Goal: Connect with others: Connect with other users

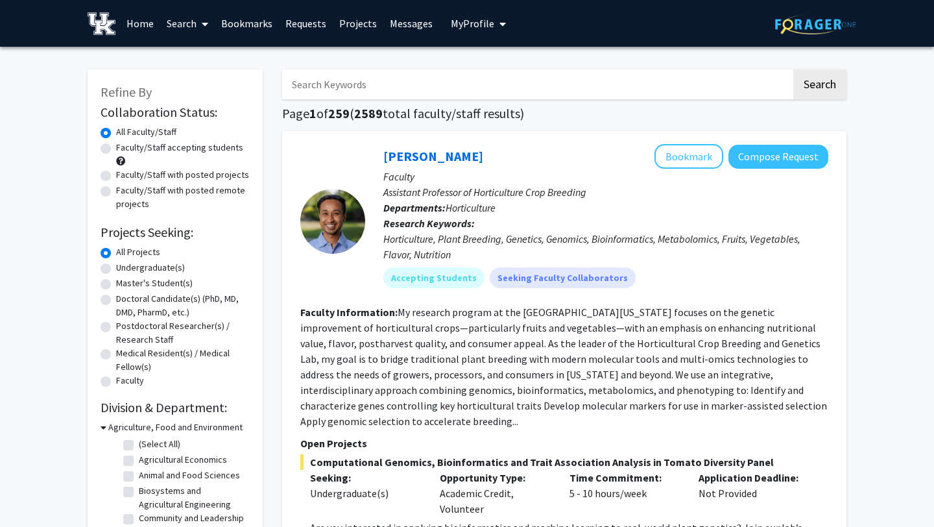
click at [469, 32] on button "My Profile" at bounding box center [478, 23] width 63 height 47
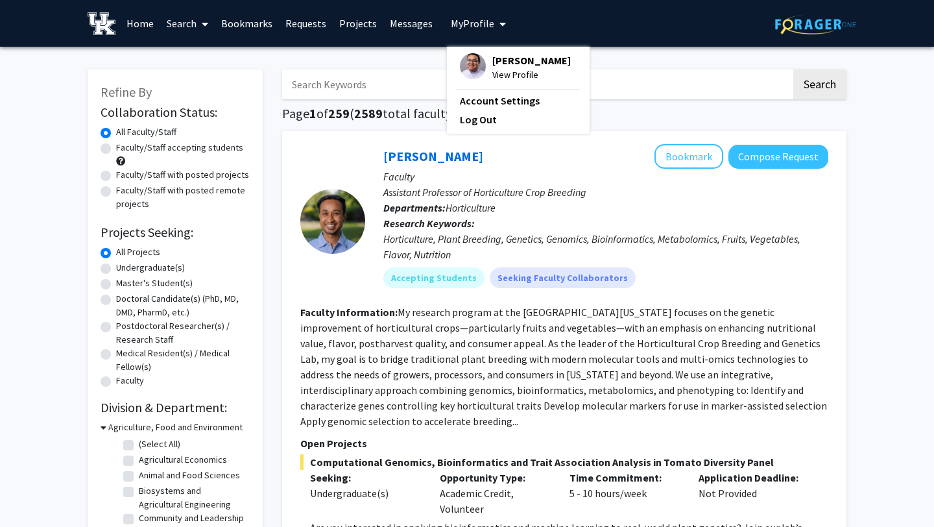
click at [493, 62] on span "[PERSON_NAME]" at bounding box center [532, 60] width 79 height 14
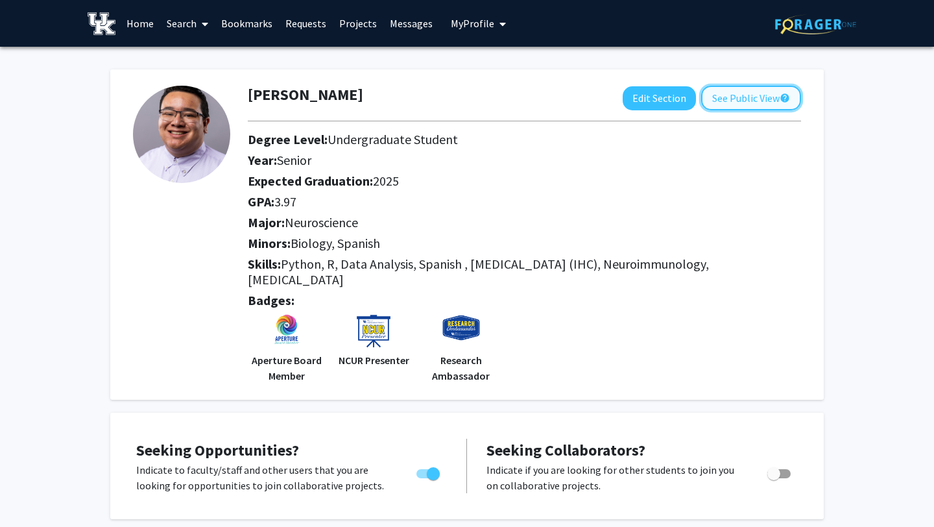
click at [727, 88] on button "See Public View help" at bounding box center [752, 98] width 100 height 25
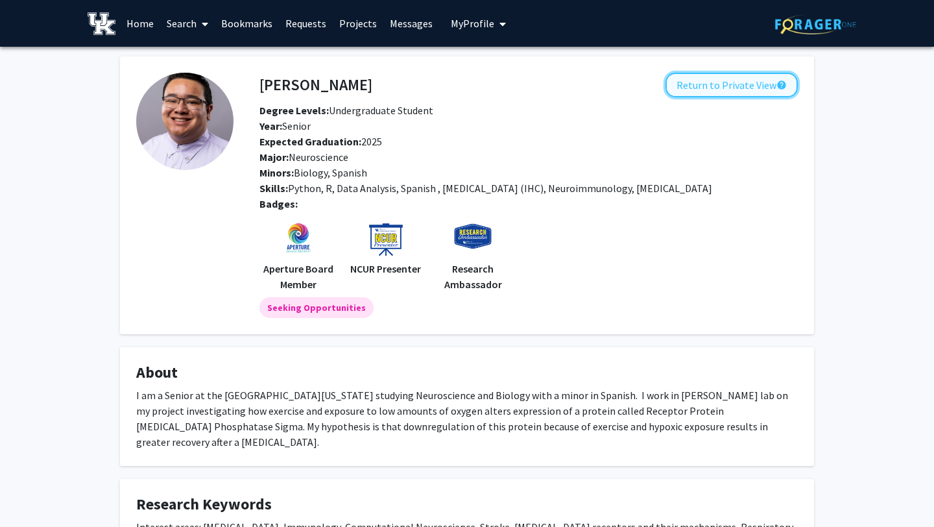
click at [720, 88] on button "Return to Private View help" at bounding box center [732, 85] width 132 height 25
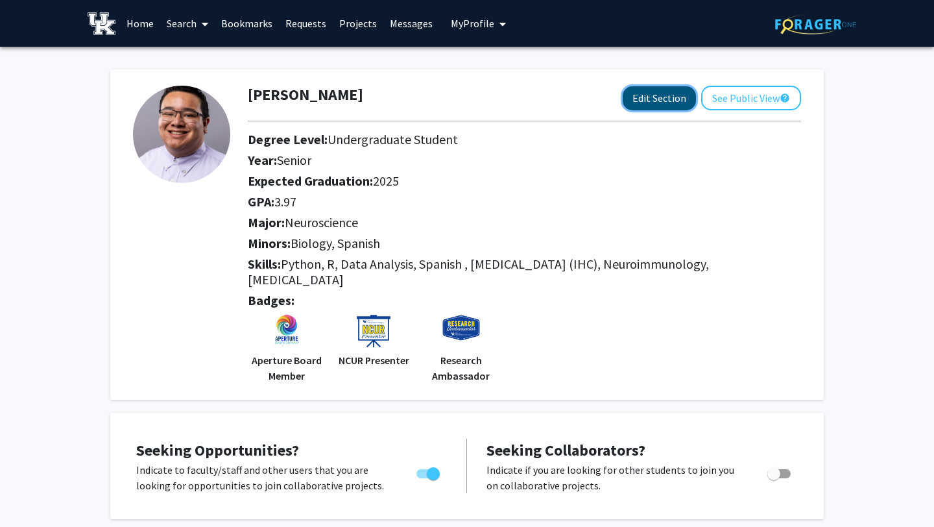
click at [629, 101] on button "Edit Section" at bounding box center [659, 98] width 73 height 24
select select "senior"
select select "2025"
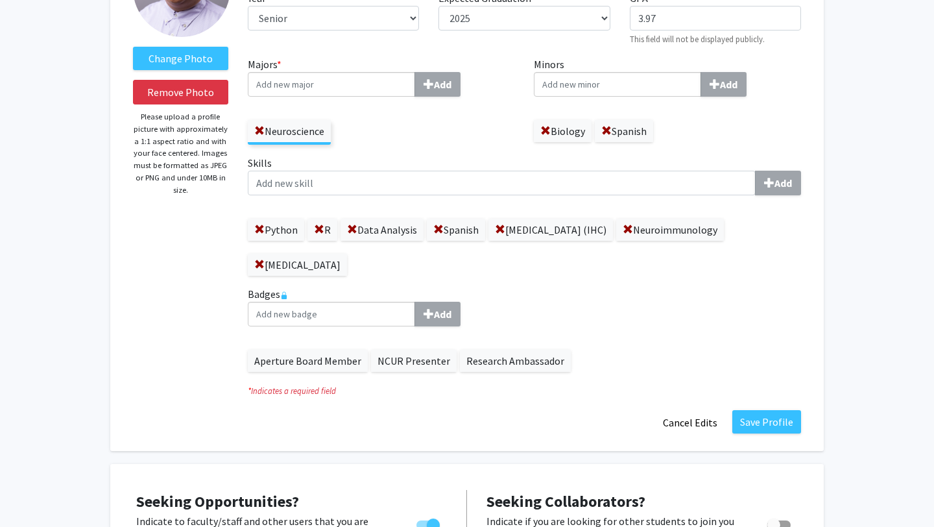
scroll to position [152, 0]
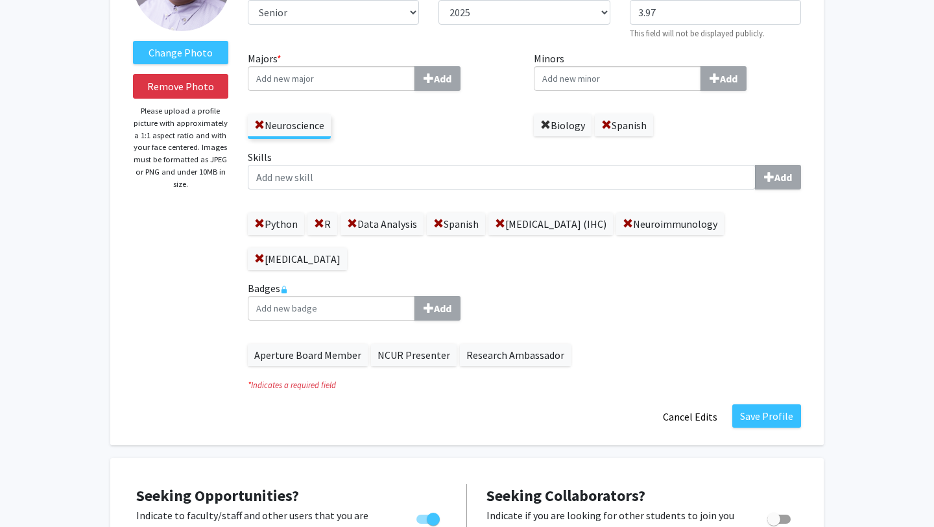
click at [545, 123] on span at bounding box center [546, 125] width 10 height 10
click at [368, 84] on input "Majors * Add" at bounding box center [331, 78] width 167 height 25
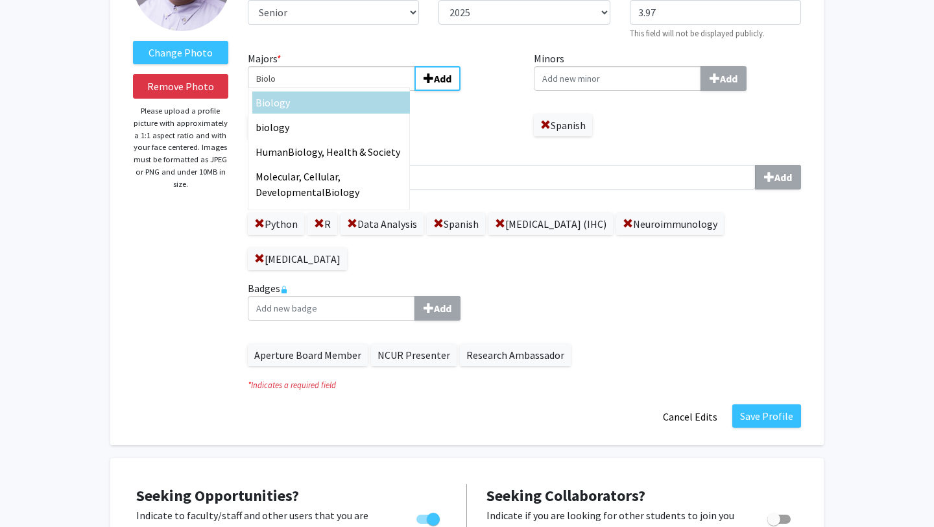
type input "Biolo"
click at [293, 108] on div "Biolo gy" at bounding box center [331, 103] width 151 height 16
click at [293, 91] on input "Biolo" at bounding box center [331, 78] width 167 height 25
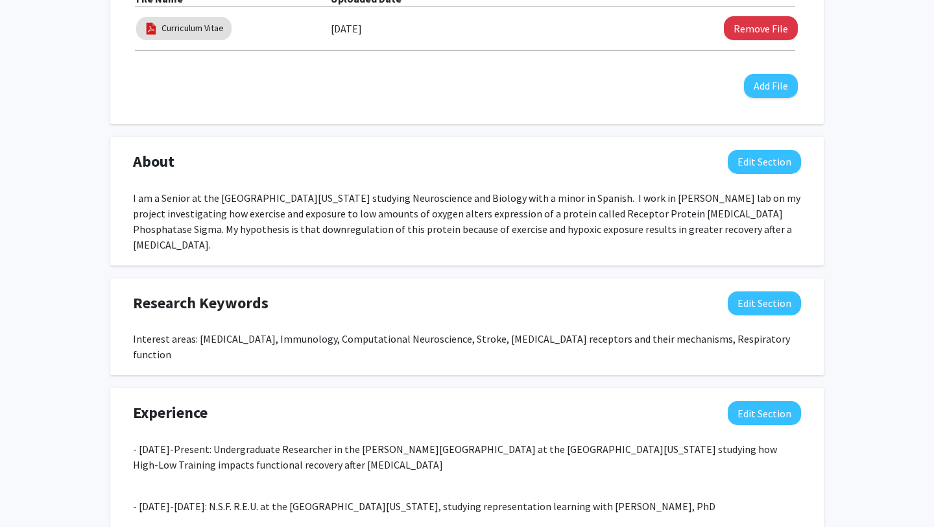
scroll to position [883, 0]
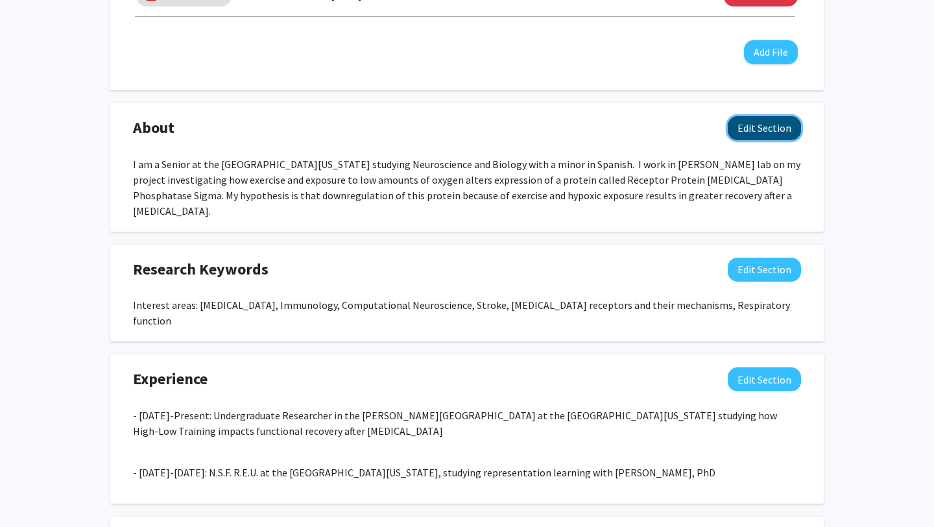
click at [798, 132] on button "Edit Section" at bounding box center [764, 128] width 73 height 24
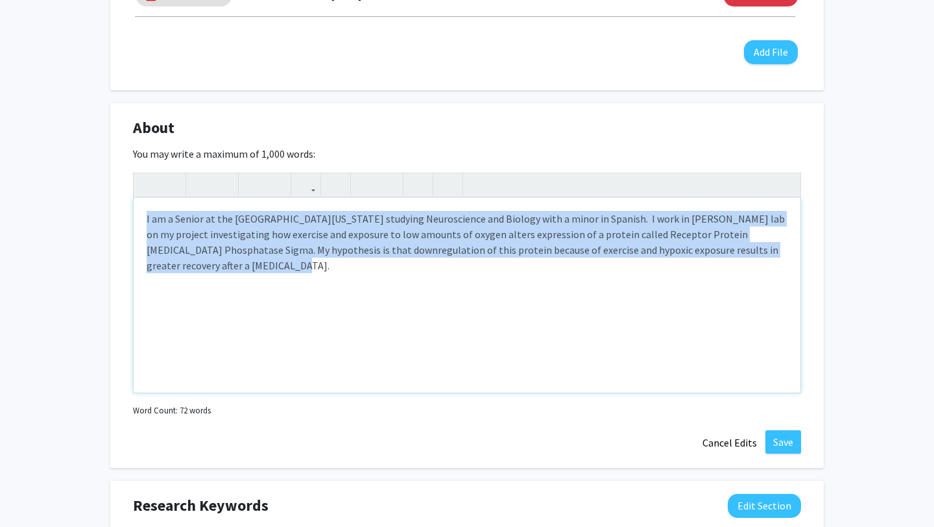
drag, startPoint x: 275, startPoint y: 285, endPoint x: 94, endPoint y: 181, distance: 208.7
click at [94, 181] on div "Change Photo Remove Photo Please upload a profile picture with approximately a …" at bounding box center [467, 317] width 934 height 2306
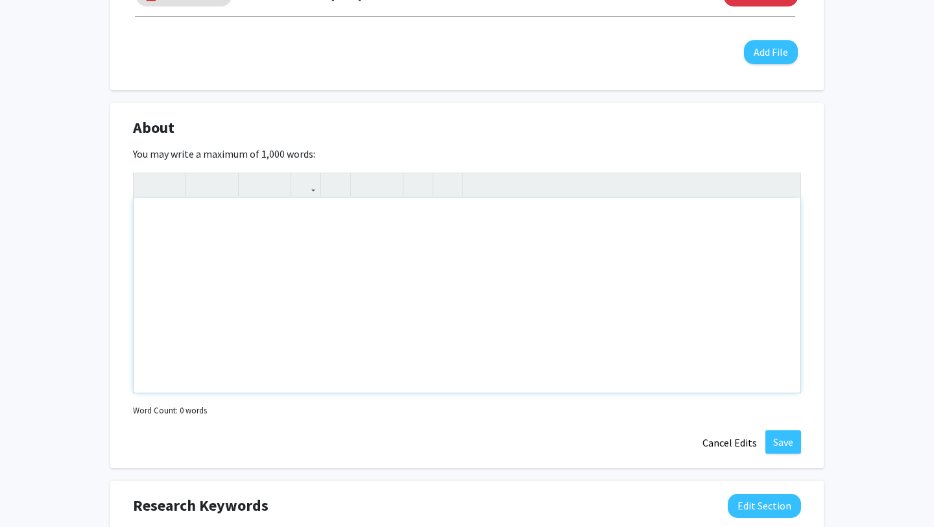
click at [362, 259] on div "Note to users with screen readers: Please deactivate our accessibility plugin f…" at bounding box center [467, 295] width 667 height 195
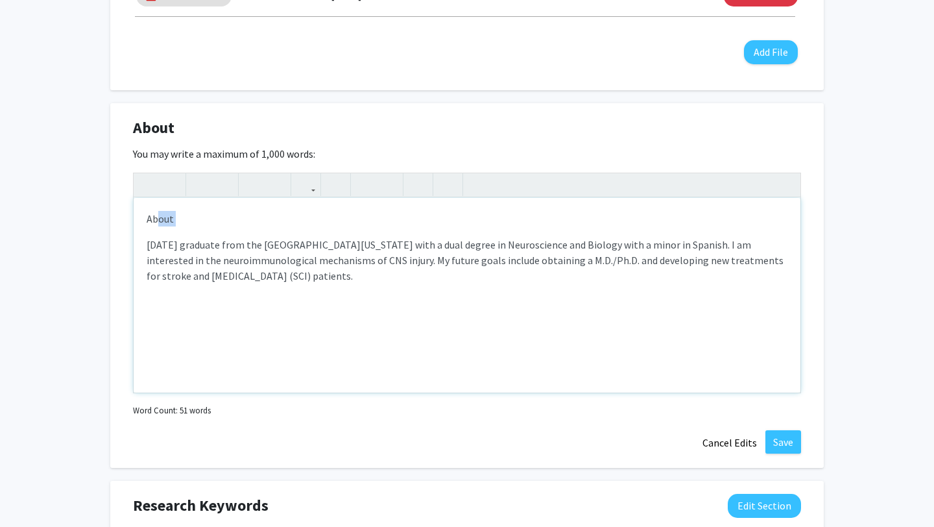
drag, startPoint x: 185, startPoint y: 228, endPoint x: 157, endPoint y: 217, distance: 29.8
click at [157, 217] on div "About [DATE] graduate from the [GEOGRAPHIC_DATA][US_STATE] with a dual degree i…" at bounding box center [467, 295] width 667 height 195
drag, startPoint x: 144, startPoint y: 243, endPoint x: 142, endPoint y: 216, distance: 26.7
click at [142, 216] on div "About [DATE] graduate from the [GEOGRAPHIC_DATA][US_STATE] with a dual degree i…" at bounding box center [467, 295] width 667 height 195
type textarea "<p><span style="font-size: 1rem;">[DATE] graduate from the [GEOGRAPHIC_DATA][US…"
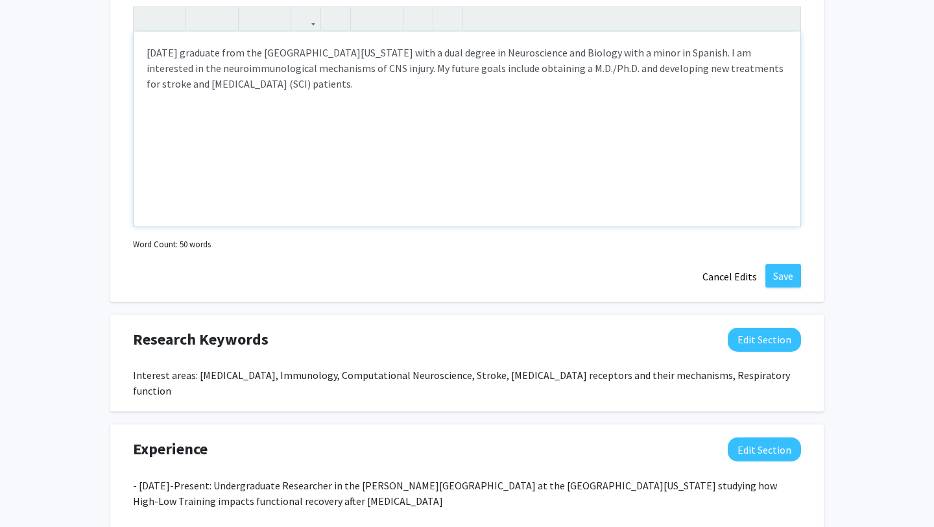
scroll to position [1062, 0]
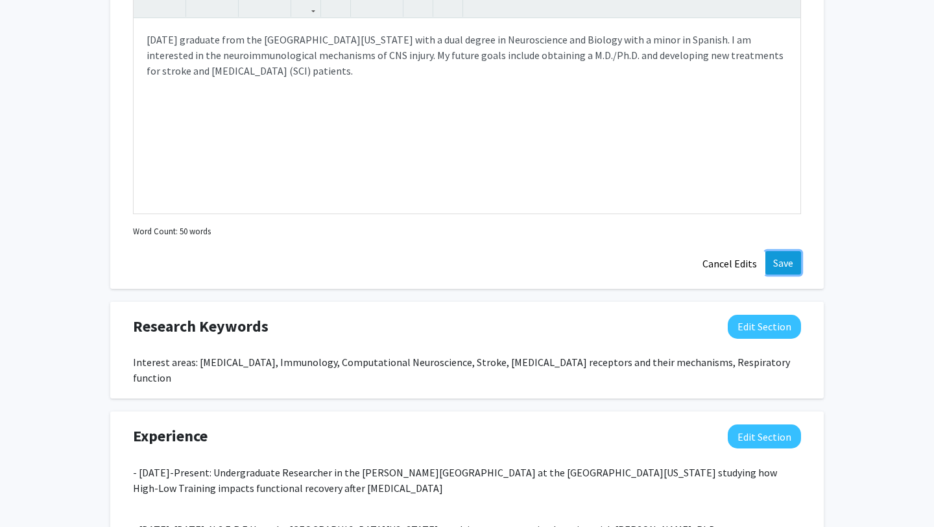
click at [785, 254] on button "Save" at bounding box center [784, 262] width 36 height 23
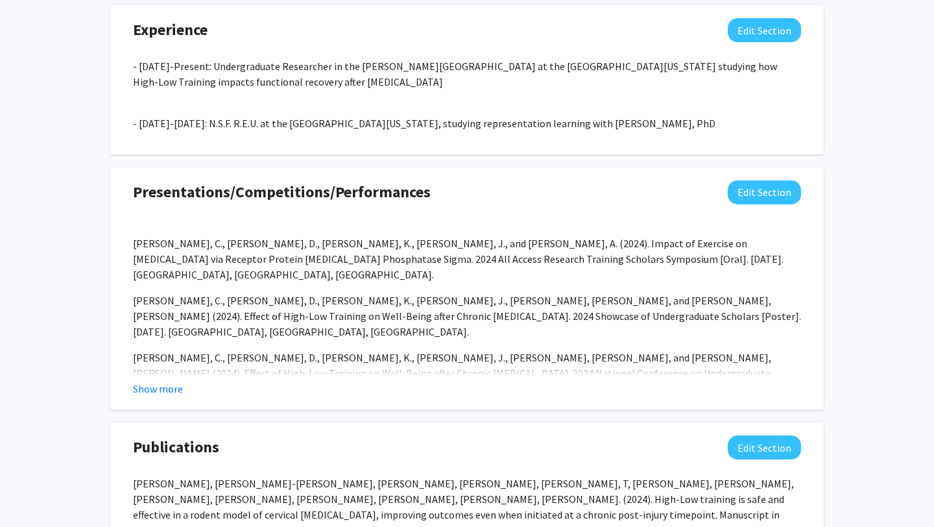
scroll to position [1230, 0]
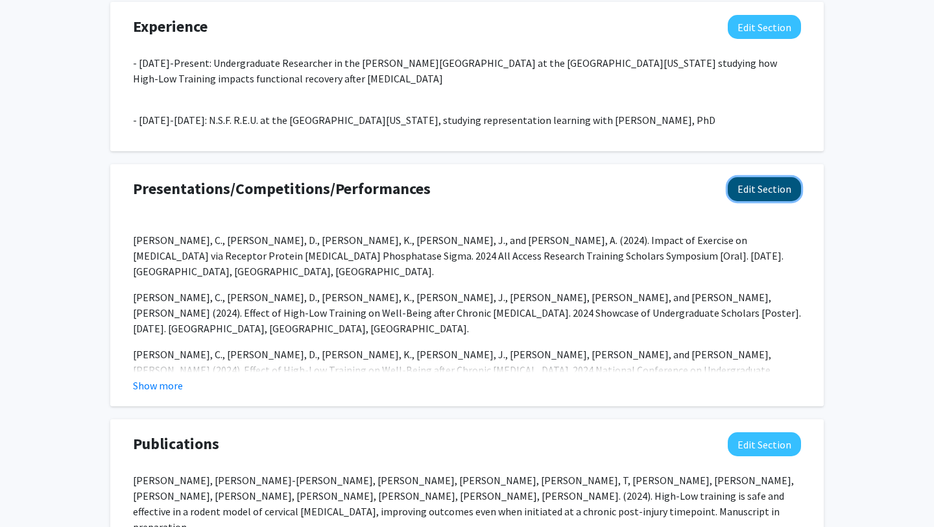
click at [750, 180] on button "Edit Section" at bounding box center [764, 189] width 73 height 24
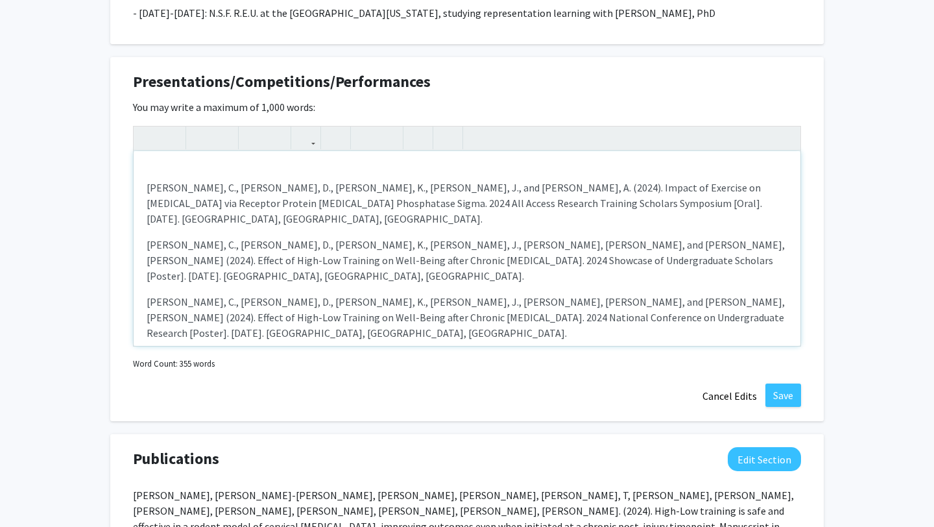
scroll to position [1347, 0]
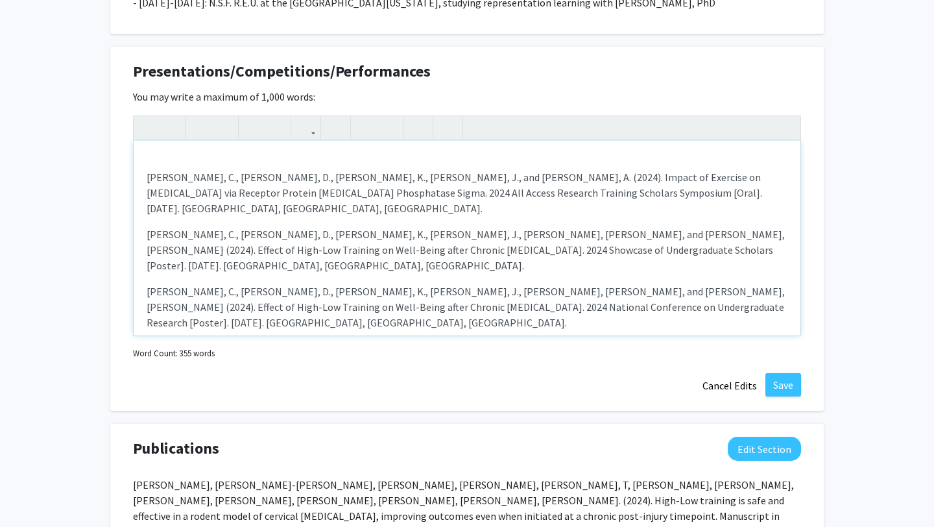
click at [631, 284] on p "[PERSON_NAME], C., [PERSON_NAME], D., [PERSON_NAME], K., [PERSON_NAME], J., [PE…" at bounding box center [467, 307] width 641 height 47
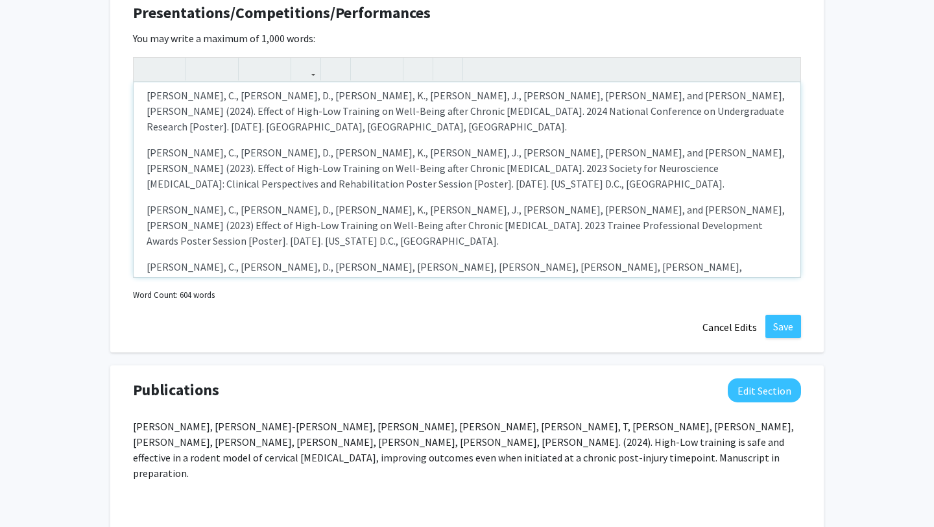
scroll to position [516, 0]
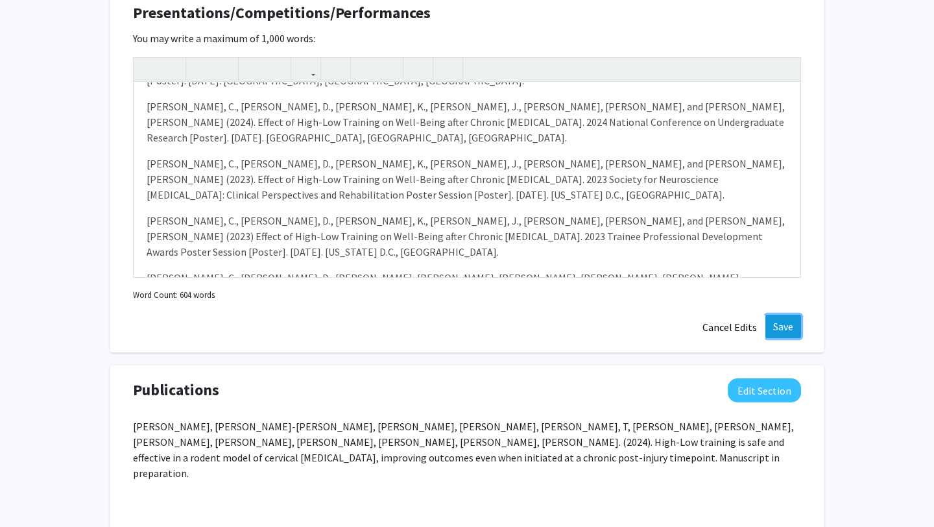
click at [784, 315] on button "Save" at bounding box center [784, 326] width 36 height 23
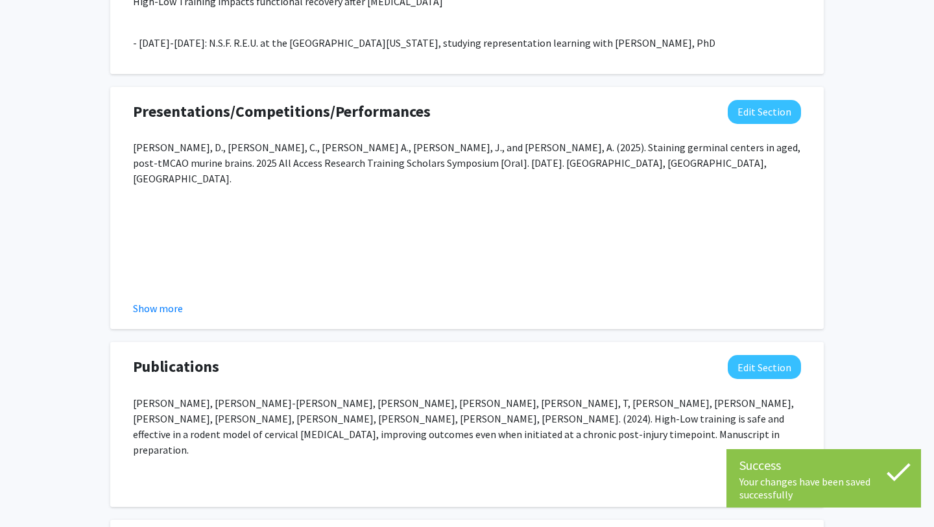
scroll to position [1304, 0]
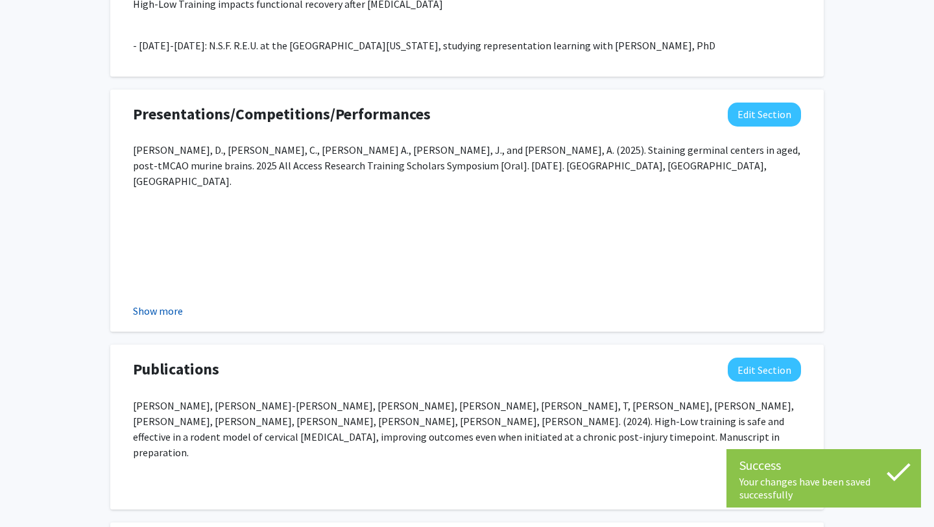
click at [168, 303] on button "Show more" at bounding box center [158, 311] width 50 height 16
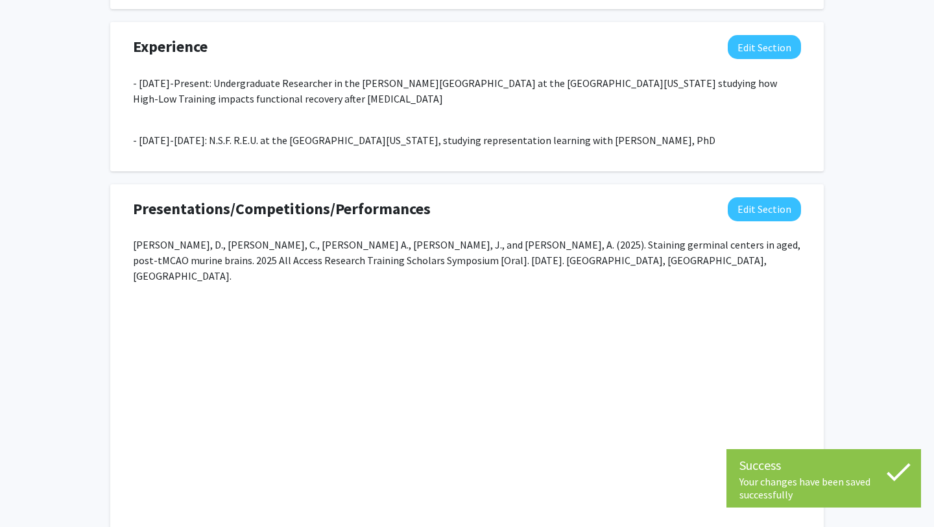
scroll to position [1239, 0]
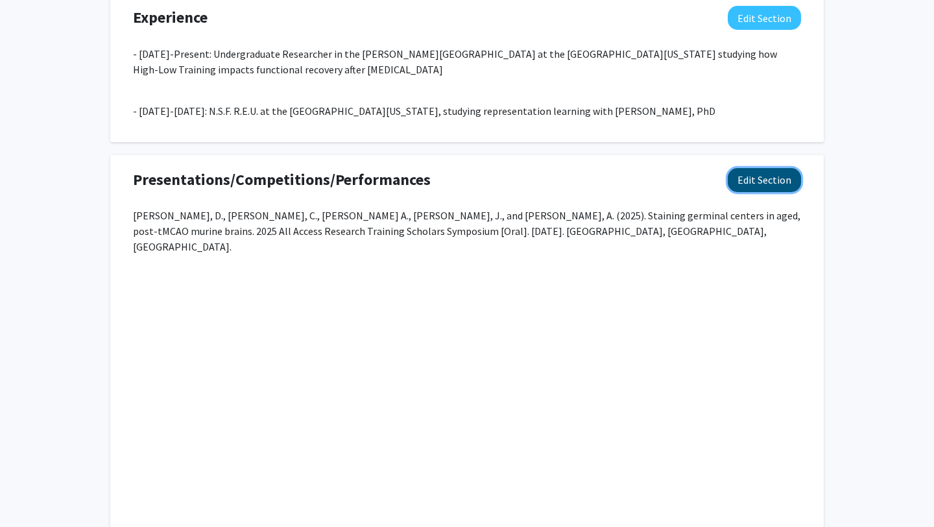
click at [757, 171] on button "Edit Section" at bounding box center [764, 180] width 73 height 24
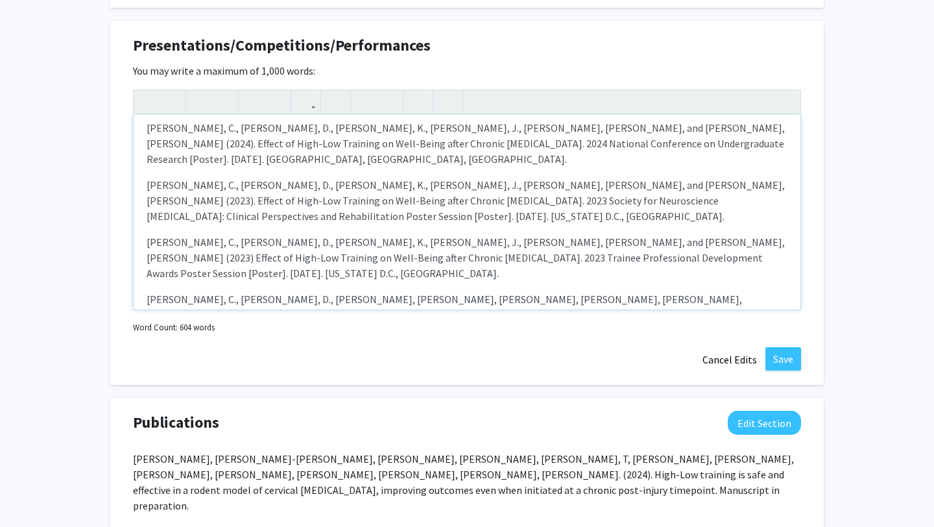
scroll to position [1369, 0]
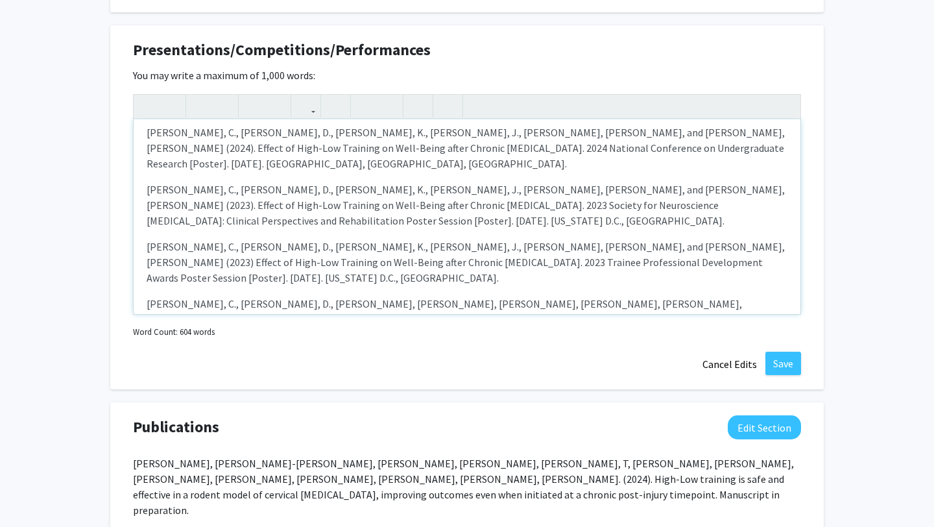
type textarea "<p>[PERSON_NAME], D., [PERSON_NAME], C., [PERSON_NAME] A., [PERSON_NAME], J., a…"
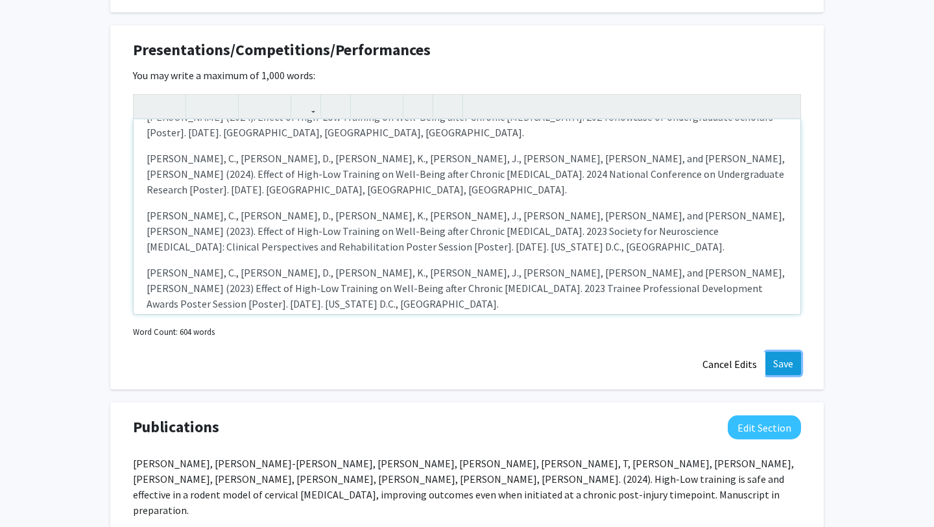
click at [788, 352] on button "Save" at bounding box center [784, 363] width 36 height 23
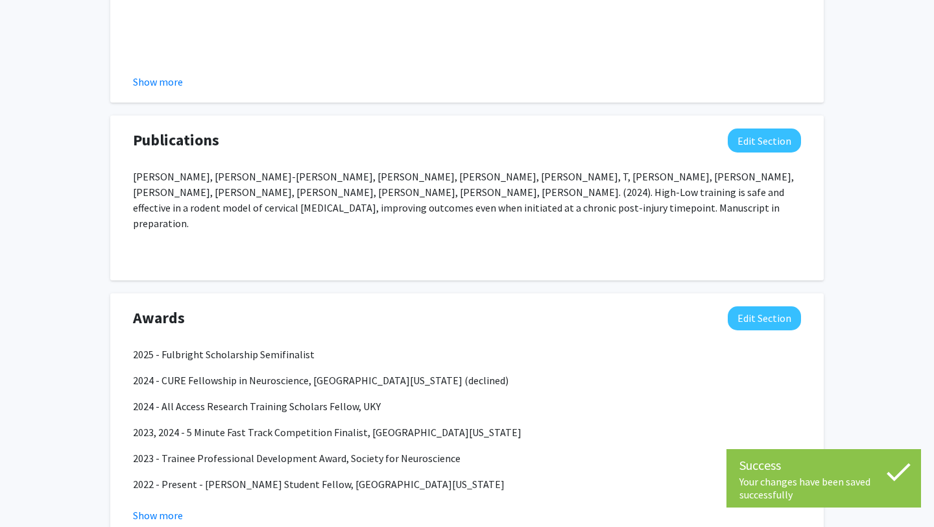
scroll to position [1535, 0]
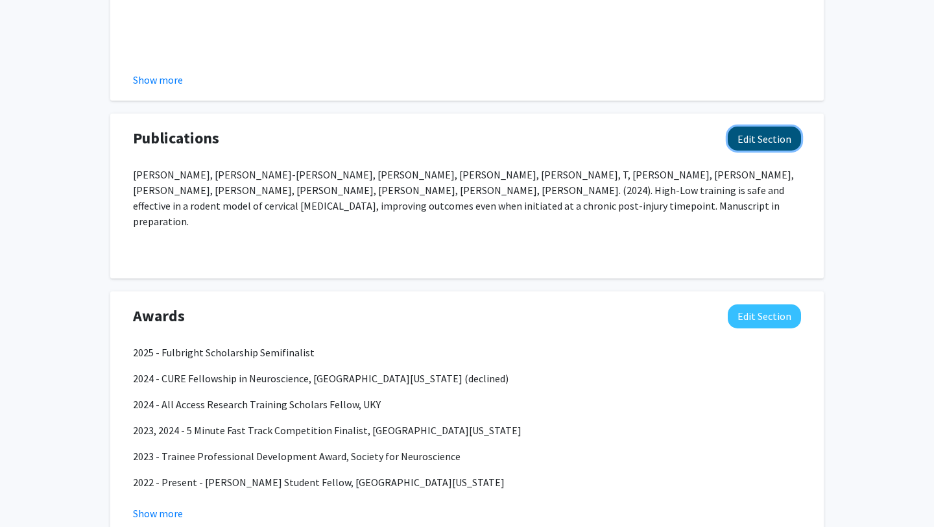
click at [772, 133] on button "Edit Section" at bounding box center [764, 139] width 73 height 24
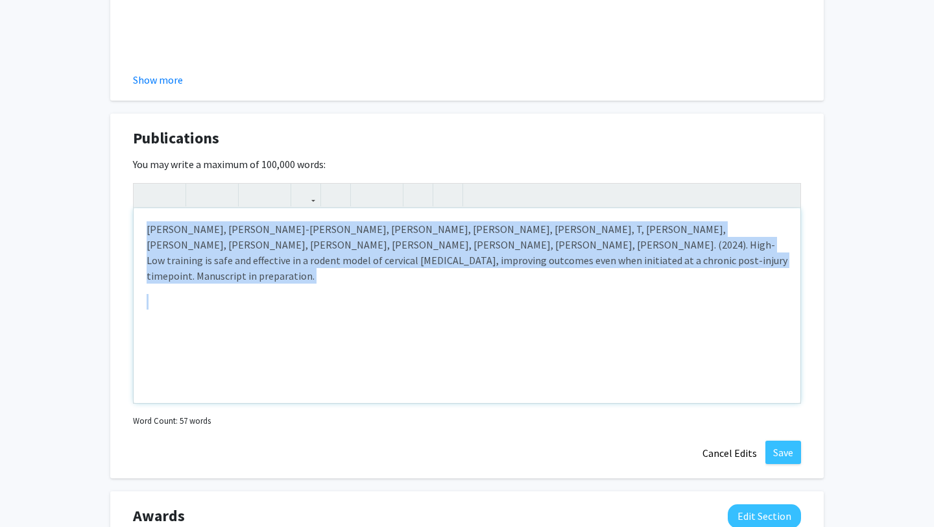
drag, startPoint x: 418, startPoint y: 280, endPoint x: 105, endPoint y: 180, distance: 328.2
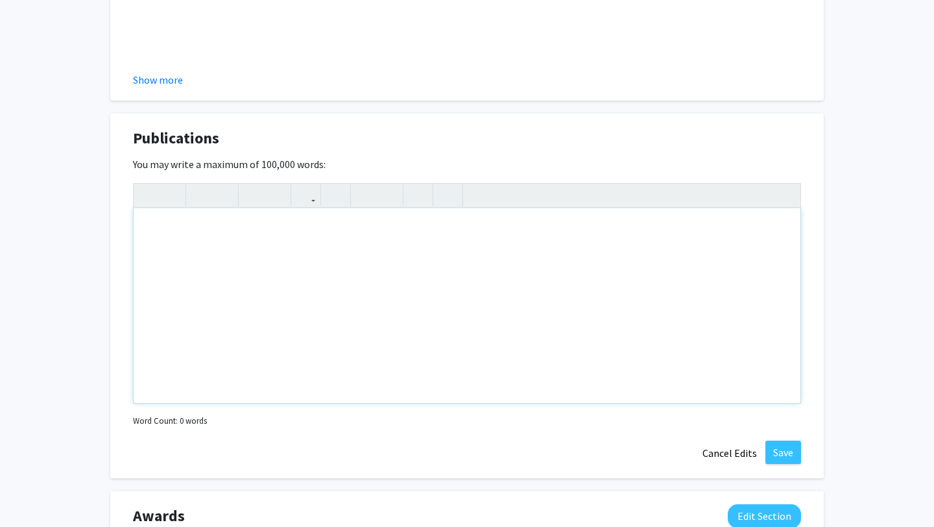
type textarea "<p>[PERSON_NAME], [PERSON_NAME], [PERSON_NAME], [PERSON_NAME], [PERSON_NAME], […"
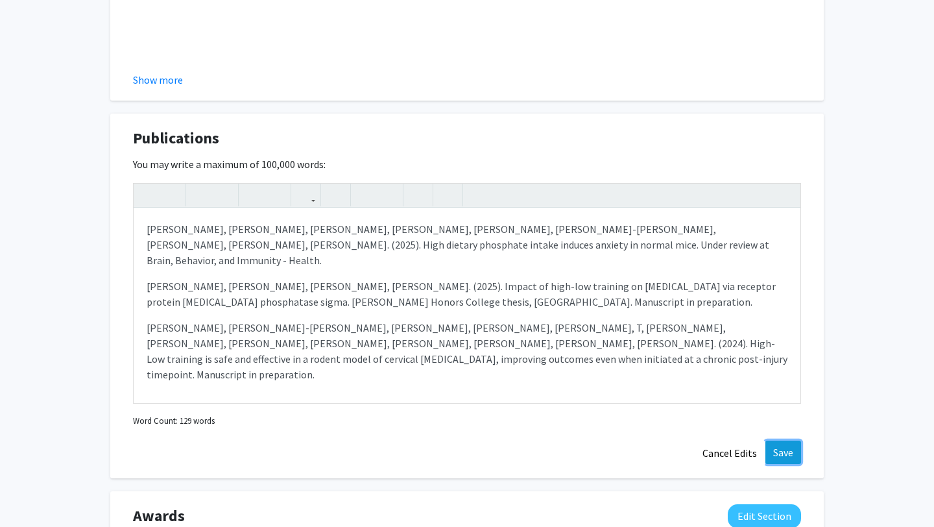
click at [780, 441] on button "Save" at bounding box center [784, 452] width 36 height 23
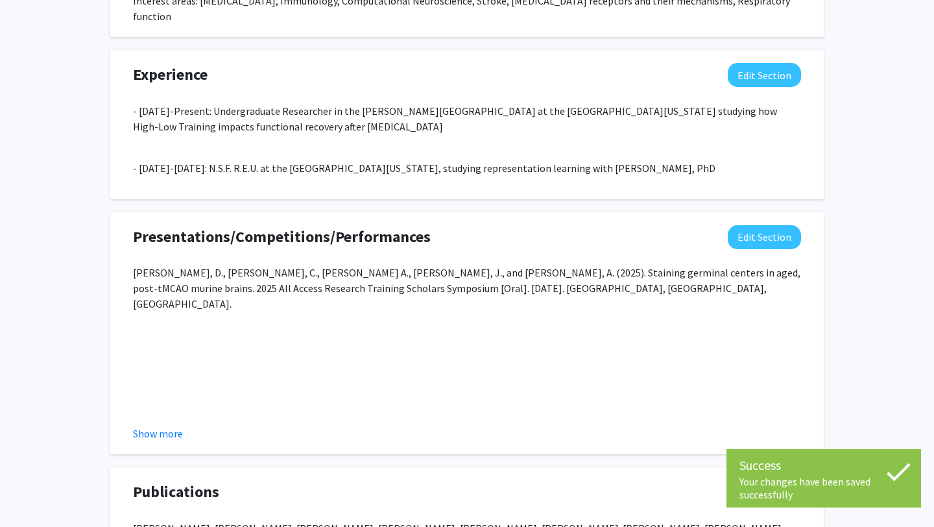
scroll to position [1184, 0]
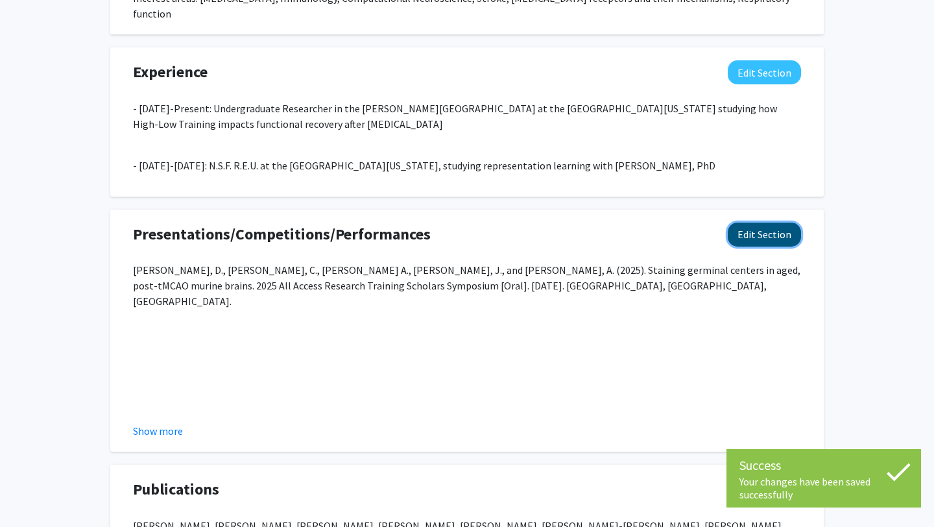
click at [750, 223] on button "Edit Section" at bounding box center [764, 235] width 73 height 24
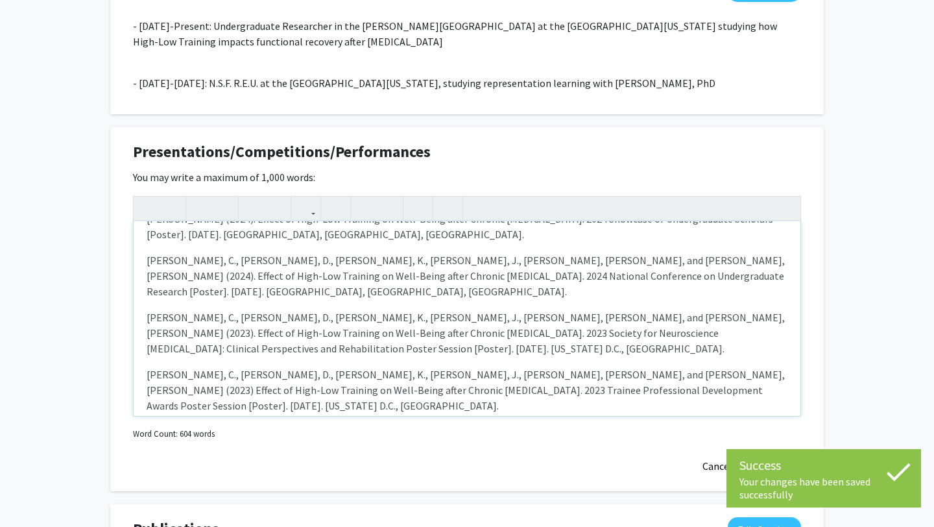
scroll to position [1291, 0]
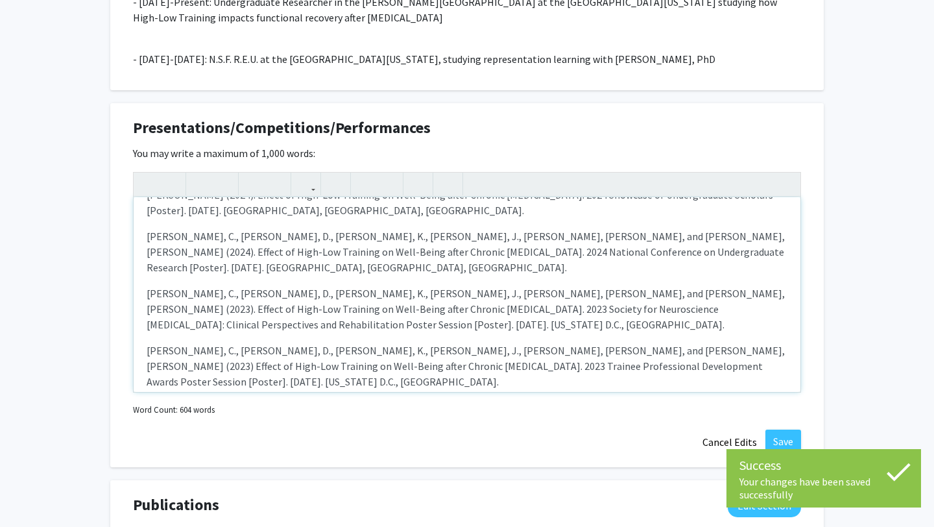
click at [397, 315] on div "[PERSON_NAME], D., [PERSON_NAME], C., [PERSON_NAME] A., [PERSON_NAME], J., and …" at bounding box center [467, 294] width 667 height 195
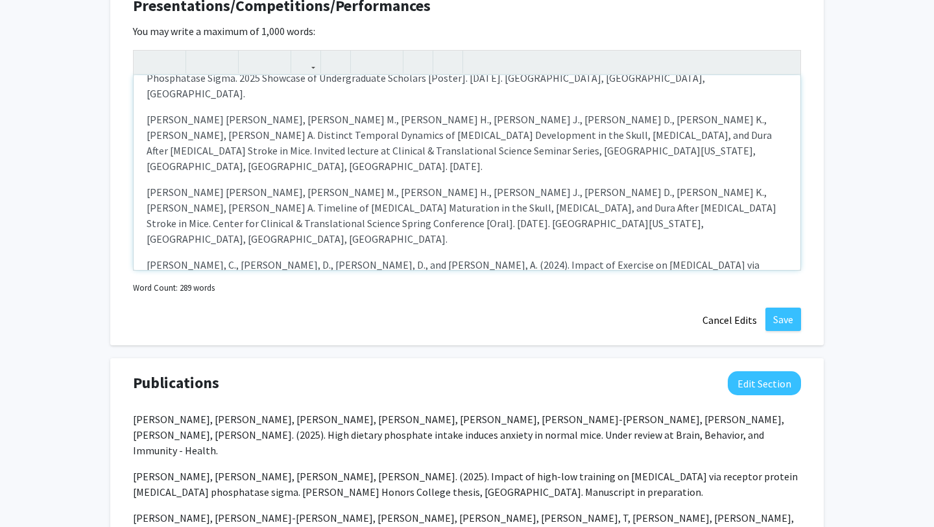
scroll to position [1417, 0]
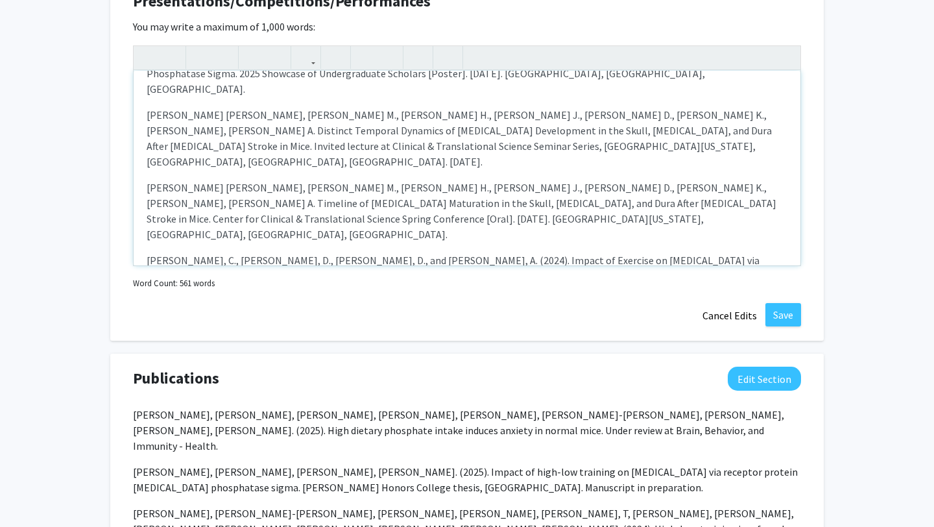
type textarea "<p>[PERSON_NAME], D., [PERSON_NAME], C., [PERSON_NAME] A., [PERSON_NAME], J., a…"
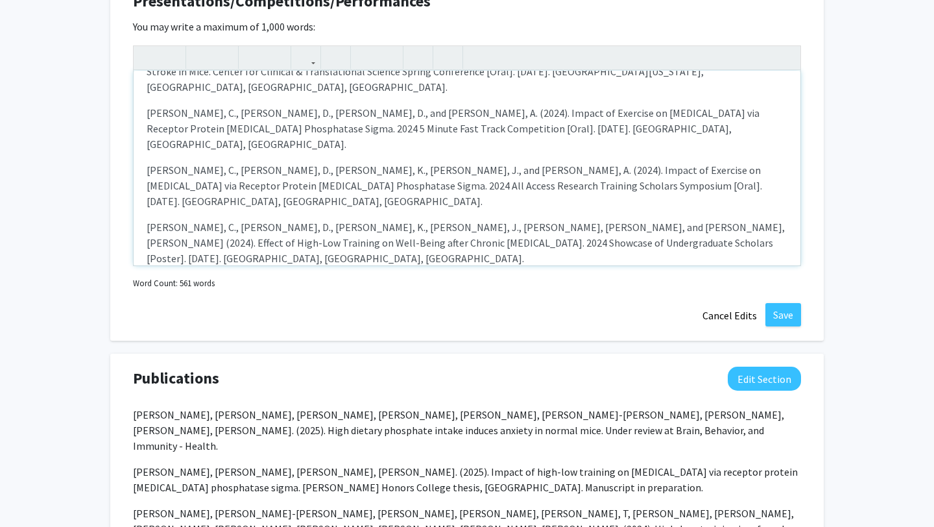
scroll to position [485, 0]
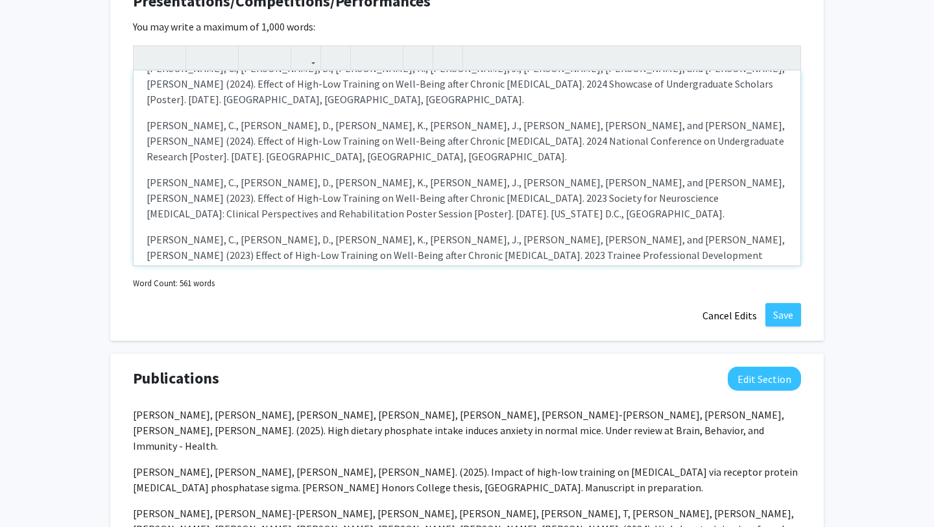
click at [602, 249] on div "[PERSON_NAME], D., [PERSON_NAME], C., [PERSON_NAME] A., [PERSON_NAME], J., and …" at bounding box center [467, 168] width 667 height 195
click at [793, 303] on button "Save" at bounding box center [784, 314] width 36 height 23
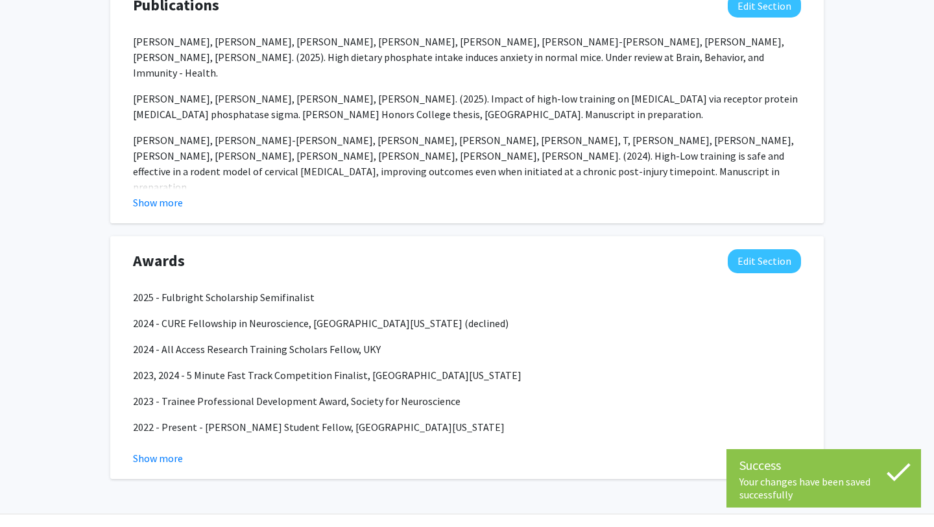
scroll to position [1685, 0]
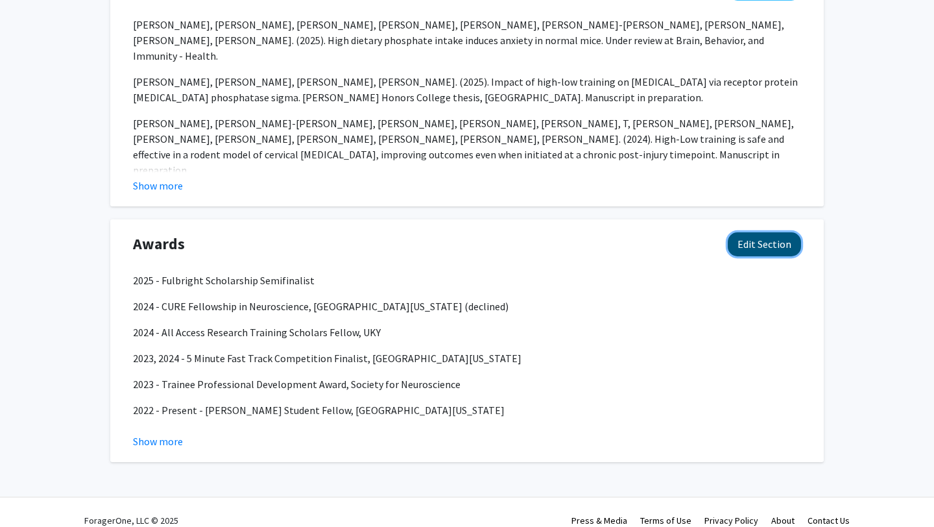
click at [753, 232] on button "Edit Section" at bounding box center [764, 244] width 73 height 24
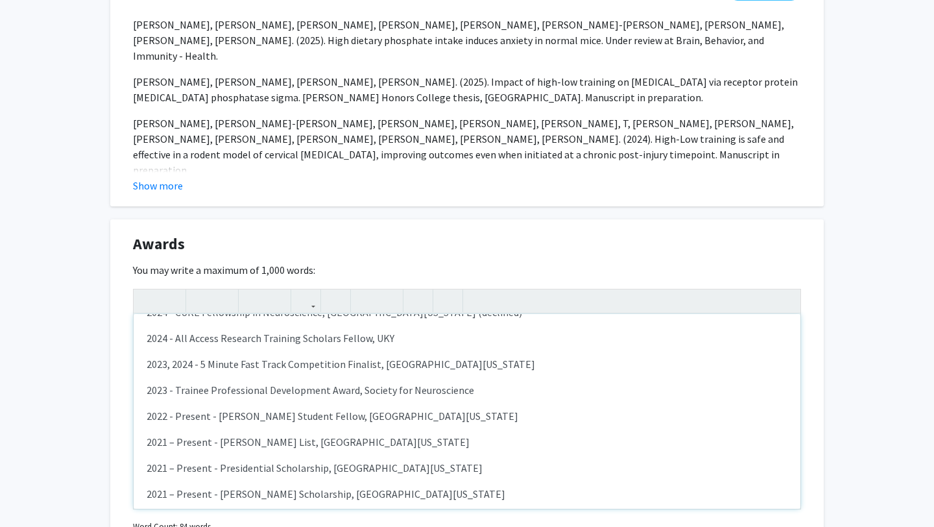
scroll to position [66, 0]
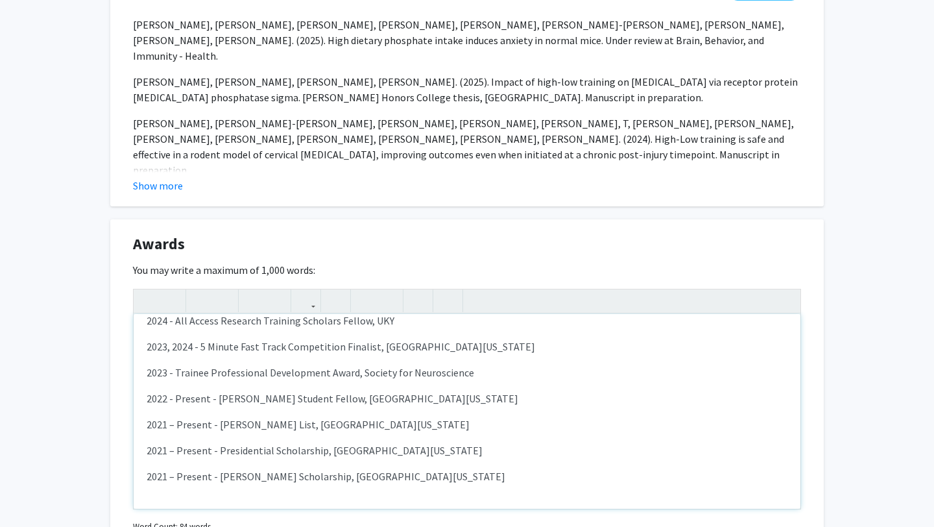
click at [421, 365] on p "2023 - Trainee Professional Development Award, Society for Neuroscience" at bounding box center [467, 373] width 641 height 16
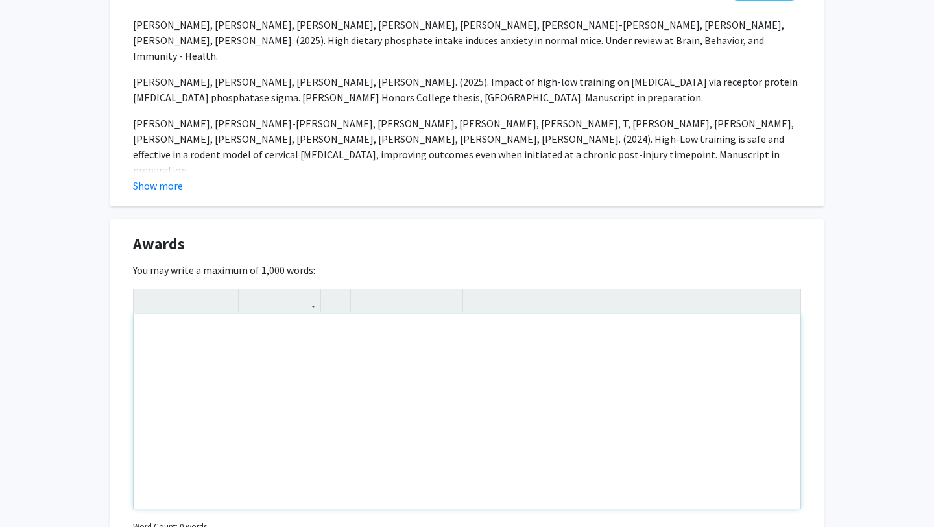
click at [299, 364] on div "Note to users with screen readers: Please deactivate our accessibility plugin f…" at bounding box center [467, 411] width 667 height 195
type textarea "<p>Fulbright Scholarship Finalist, Neuroscience Research, [GEOGRAPHIC_DATA], [G…"
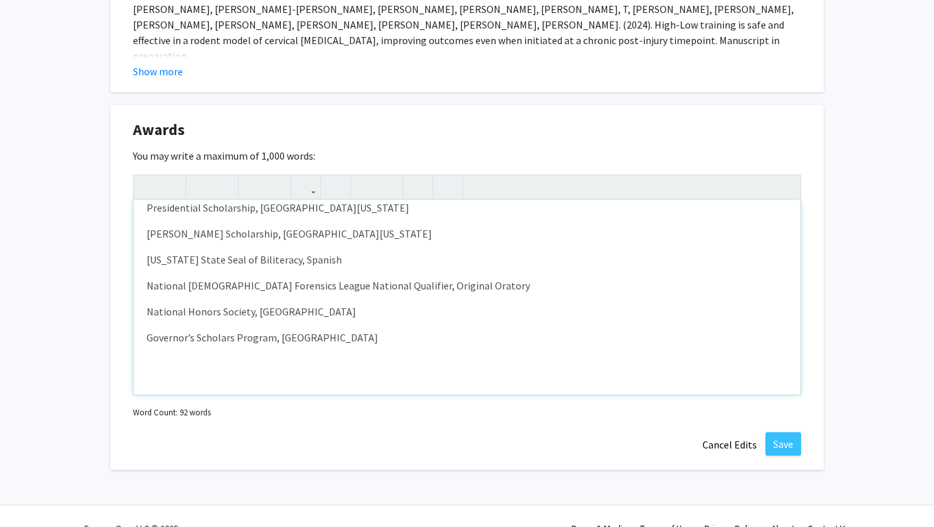
scroll to position [1807, 0]
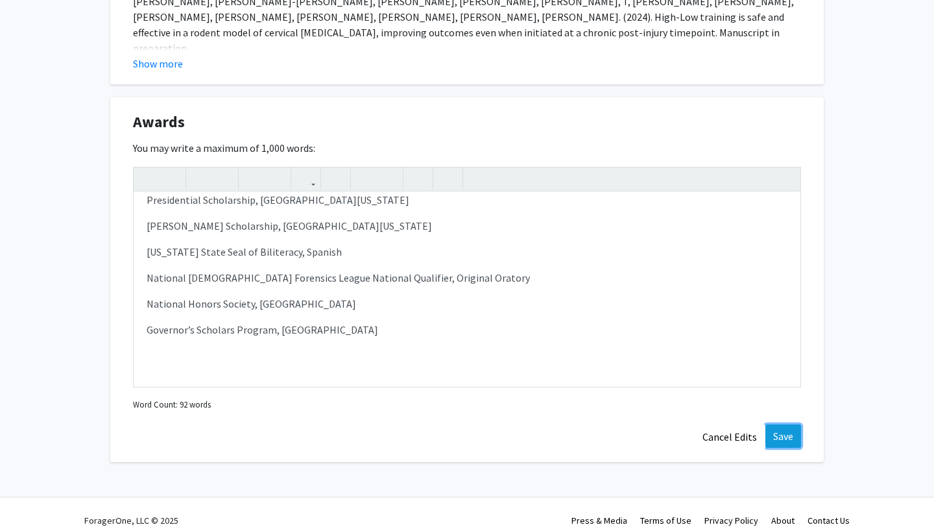
click at [781, 424] on button "Save" at bounding box center [784, 435] width 36 height 23
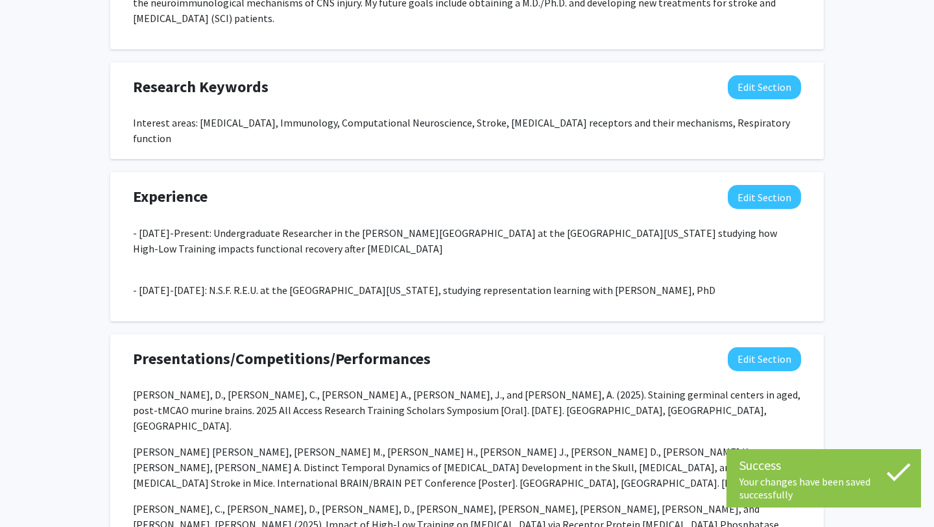
scroll to position [1061, 0]
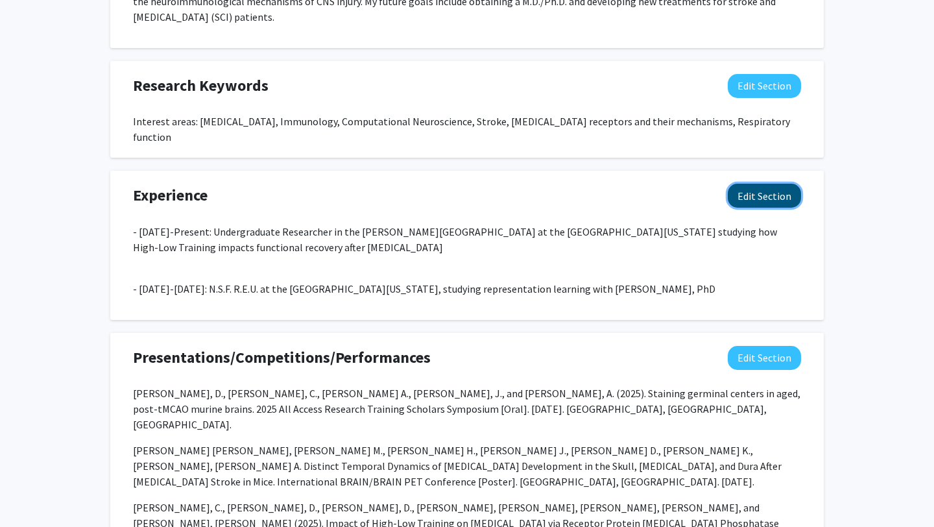
click at [771, 184] on button "Edit Section" at bounding box center [764, 196] width 73 height 24
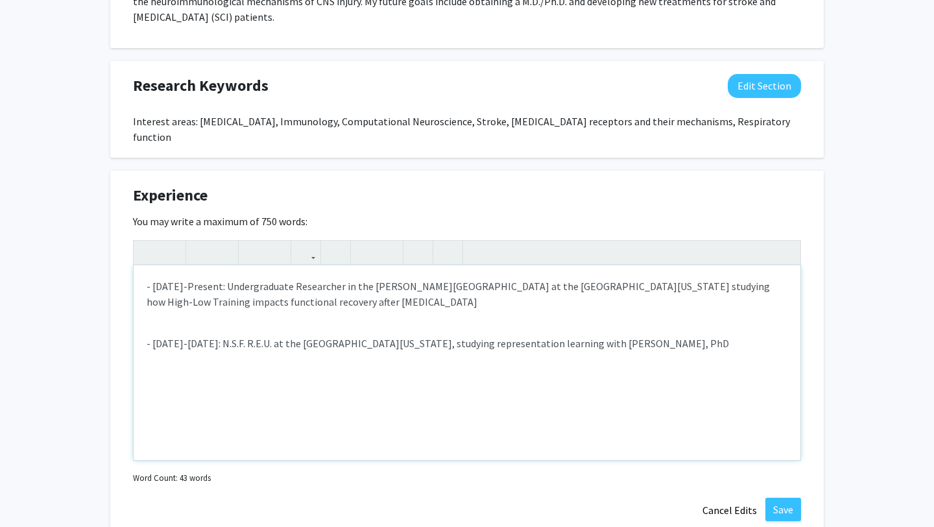
drag, startPoint x: 753, startPoint y: 332, endPoint x: 2, endPoint y: 250, distance: 755.3
click at [2, 250] on div "Change Photo Remove Photo Please upload a profile picture with approximately a …" at bounding box center [467, 165] width 934 height 2358
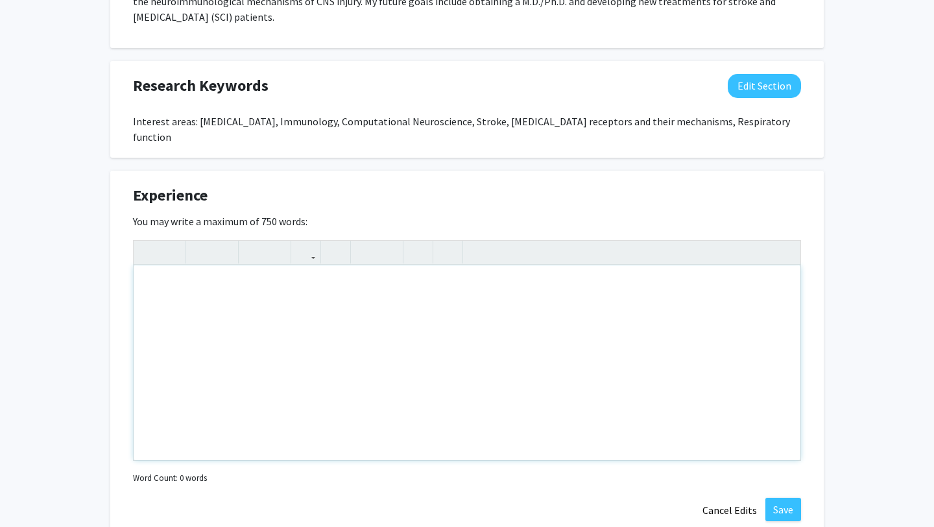
click at [313, 294] on div "Note to users with screen readers: Please deactivate our accessibility plugin f…" at bounding box center [467, 362] width 667 height 195
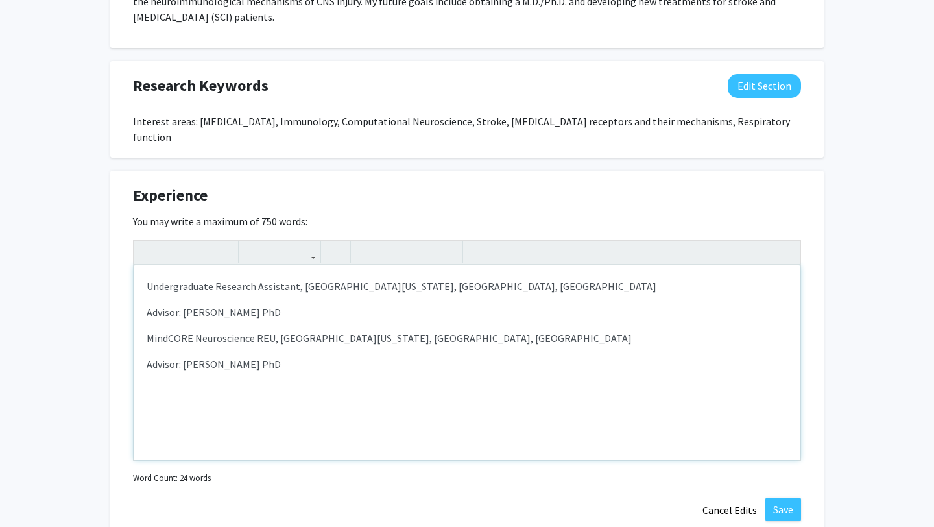
type textarea "<p>Undergraduate Research Assistant, [GEOGRAPHIC_DATA][US_STATE], [GEOGRAPHIC_D…"
click at [773, 498] on button "Save" at bounding box center [784, 509] width 36 height 23
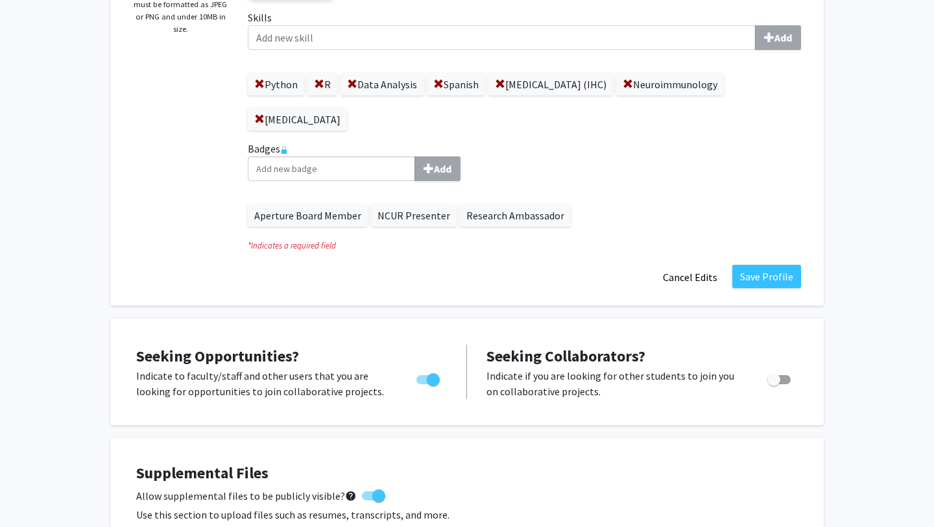
scroll to position [317, 0]
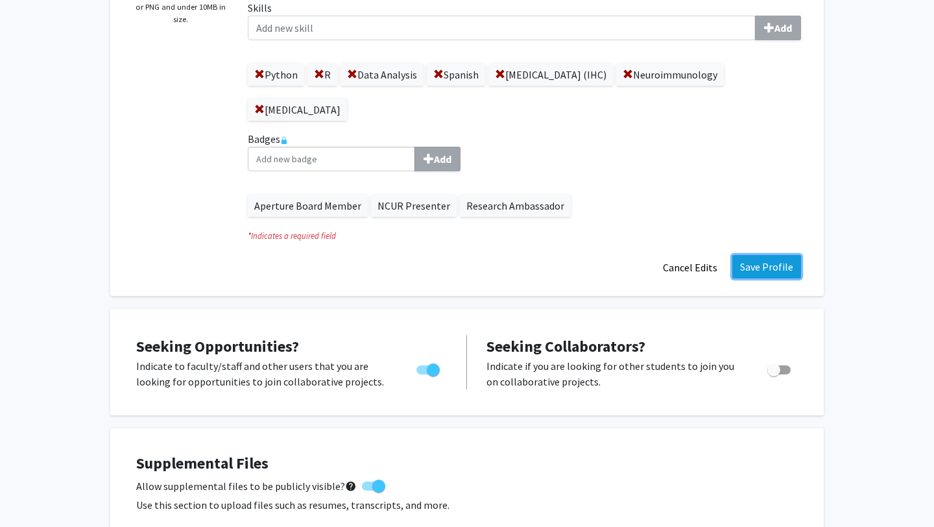
click at [752, 269] on button "Save Profile" at bounding box center [767, 266] width 69 height 23
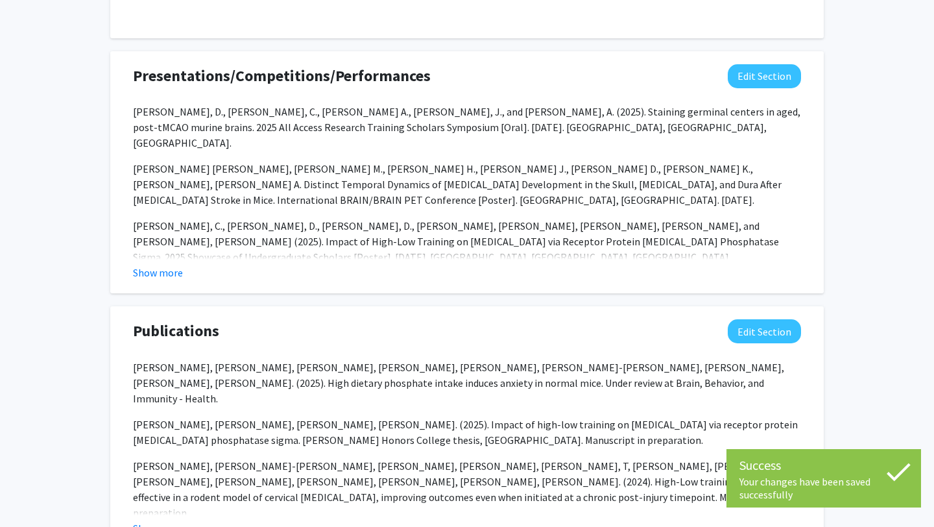
scroll to position [1199, 0]
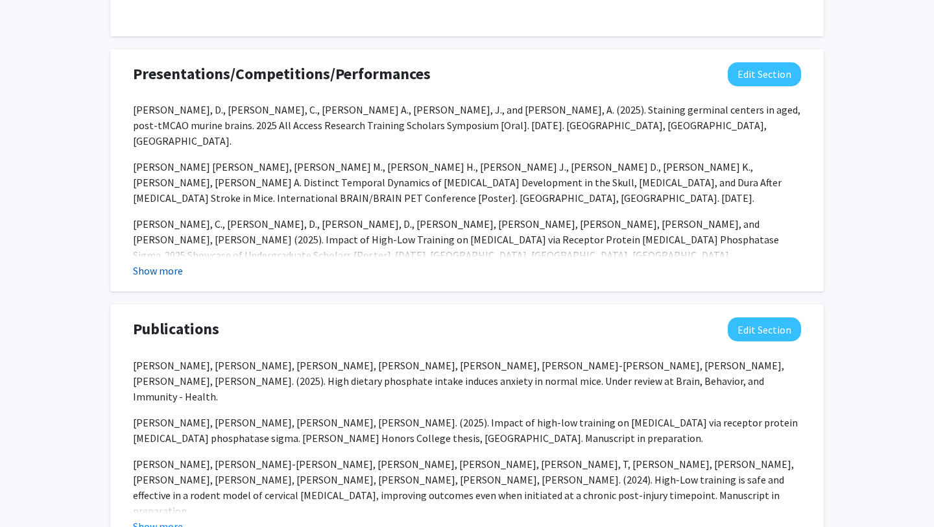
click at [175, 263] on button "Show more" at bounding box center [158, 271] width 50 height 16
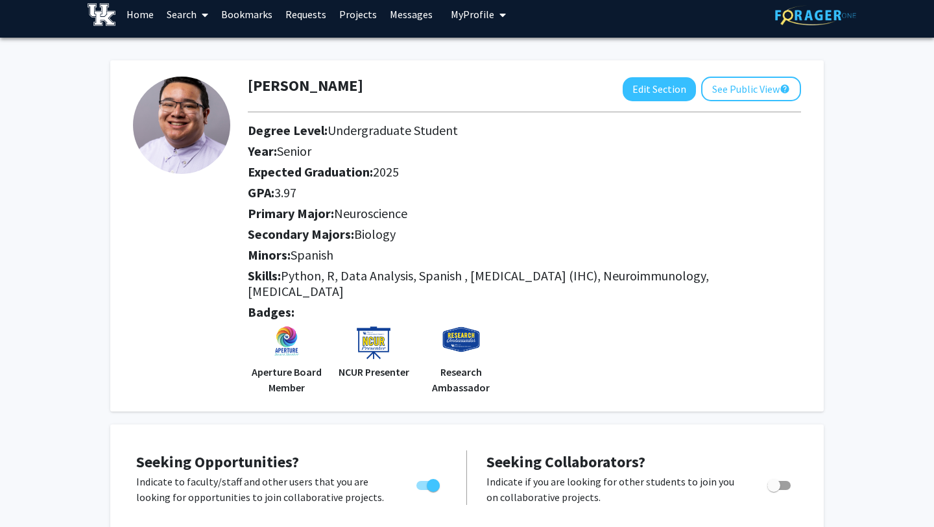
scroll to position [0, 0]
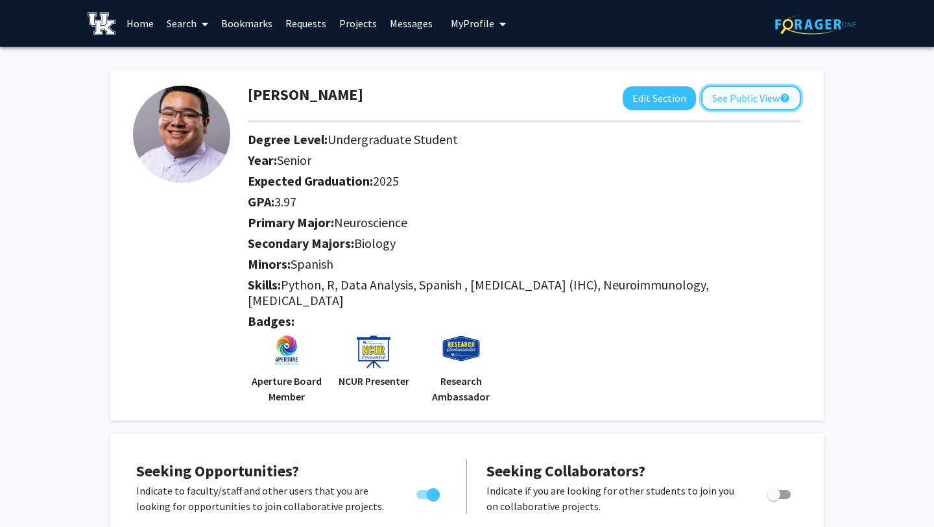
click at [720, 99] on button "See Public View help" at bounding box center [752, 98] width 100 height 25
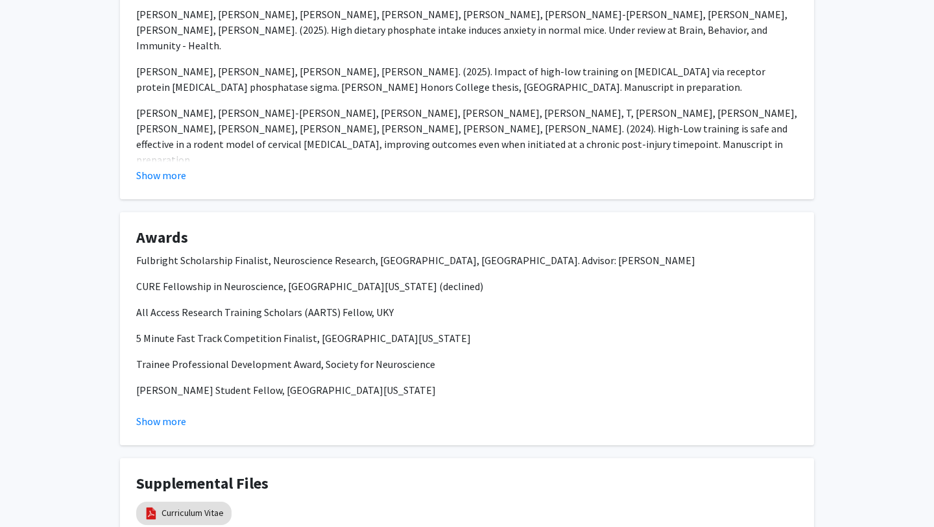
scroll to position [1145, 0]
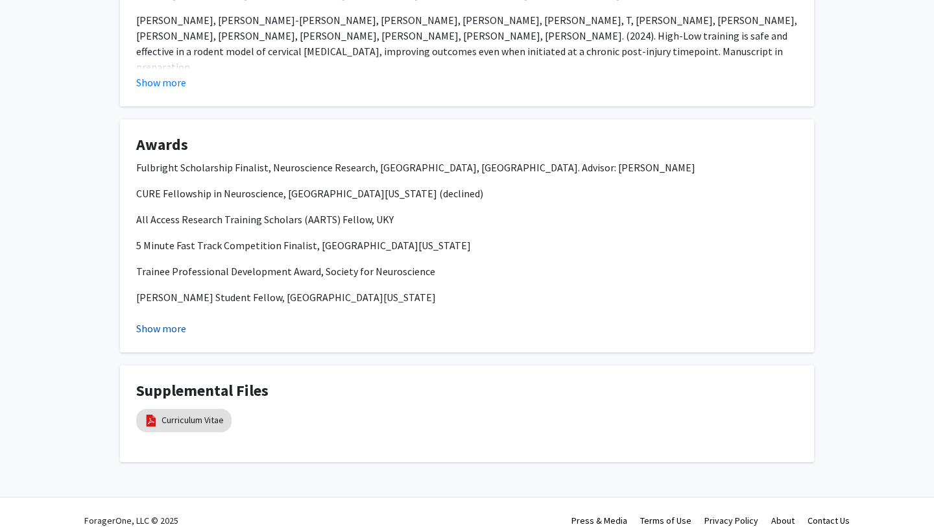
click at [179, 321] on button "Show more" at bounding box center [161, 329] width 50 height 16
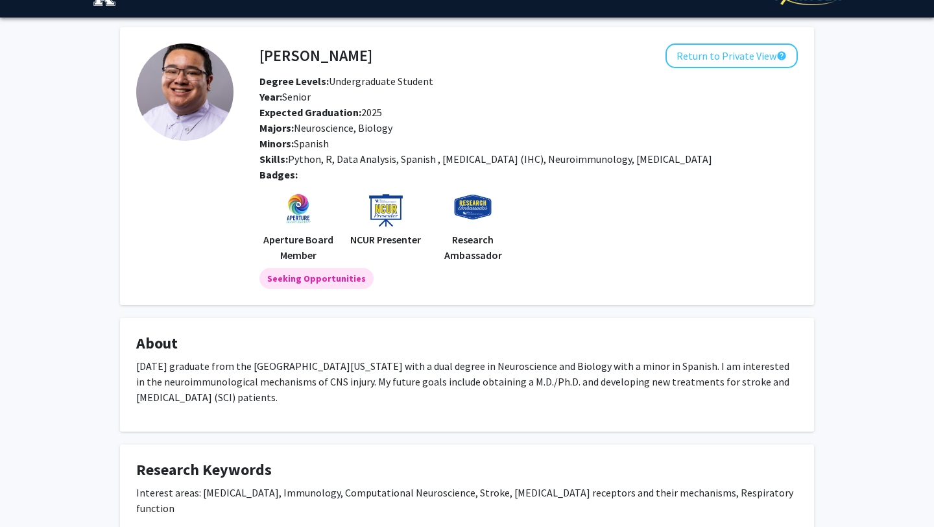
scroll to position [0, 0]
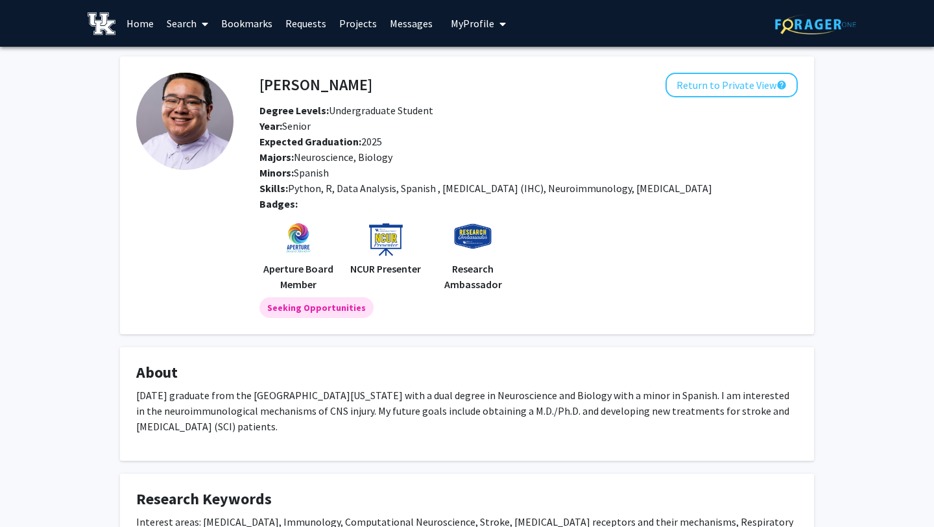
click at [182, 19] on link "Search" at bounding box center [187, 23] width 55 height 45
click at [226, 55] on span "Faculty/Staff" at bounding box center [207, 60] width 95 height 26
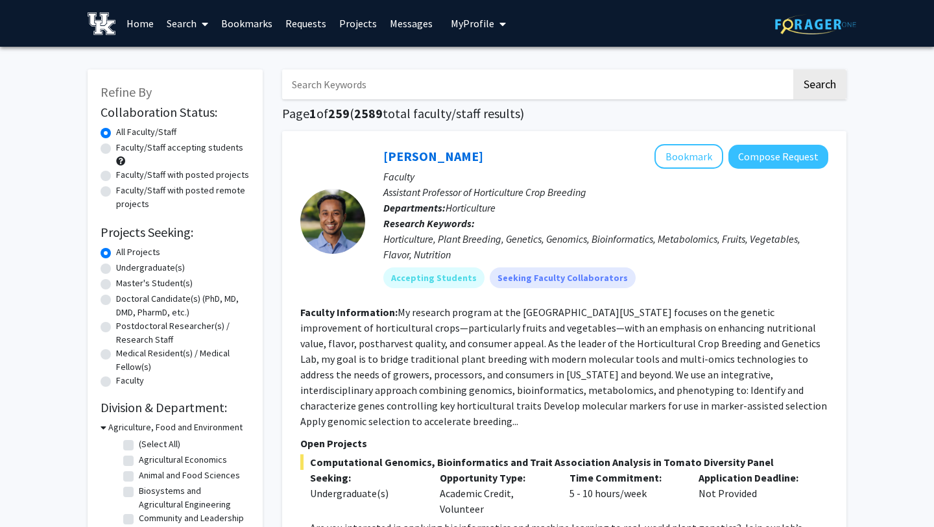
click at [632, 88] on input "Search Keywords" at bounding box center [536, 84] width 509 height 30
type input "marketing"
click at [794, 69] on button "Search" at bounding box center [820, 84] width 53 height 30
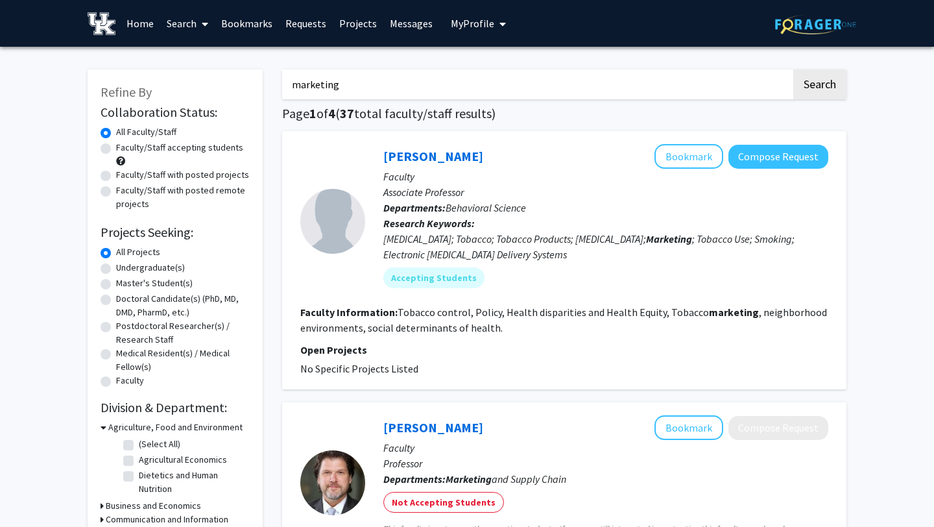
click at [168, 149] on label "Faculty/Staff accepting students" at bounding box center [179, 148] width 127 height 14
click at [125, 149] on input "Faculty/Staff accepting students" at bounding box center [120, 145] width 8 height 8
radio input "true"
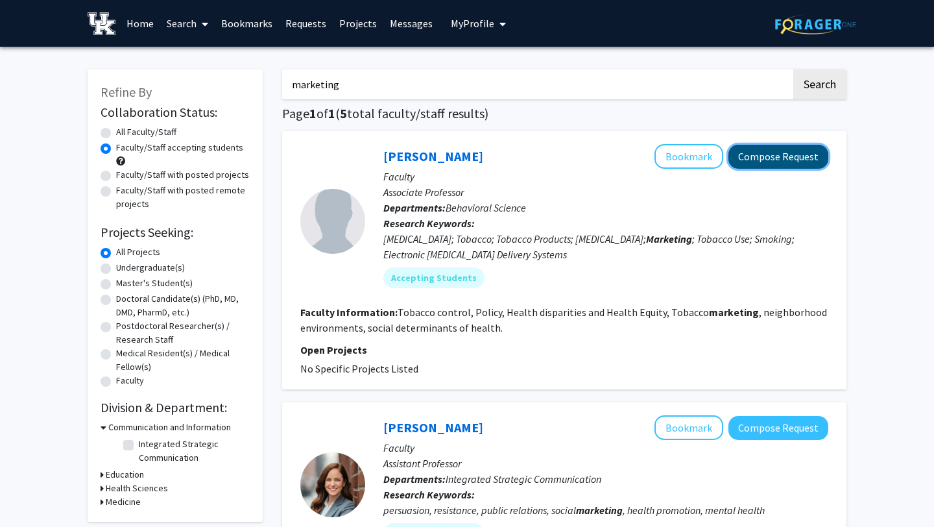
click at [783, 153] on button "Compose Request" at bounding box center [779, 157] width 100 height 24
drag, startPoint x: 362, startPoint y: 82, endPoint x: 118, endPoint y: 72, distance: 244.2
type input "forest"
click at [794, 69] on button "Search" at bounding box center [820, 84] width 53 height 30
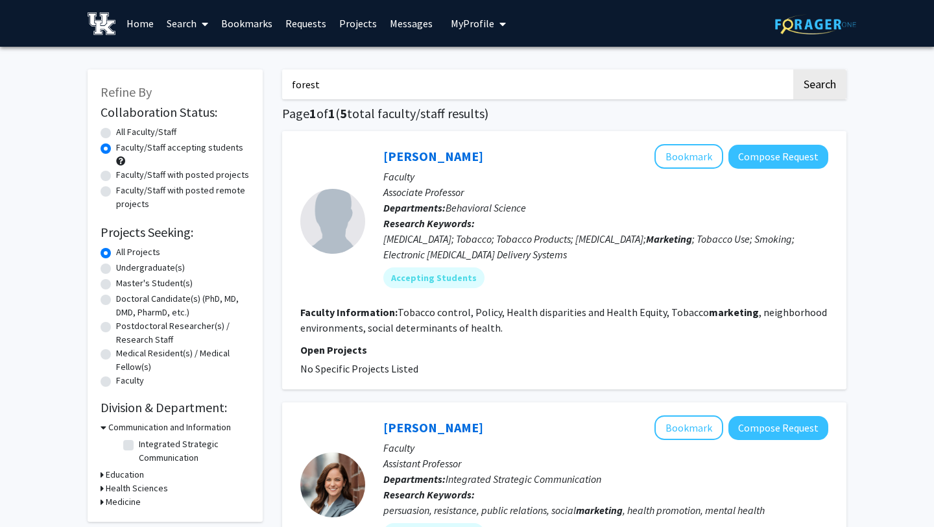
radio input "true"
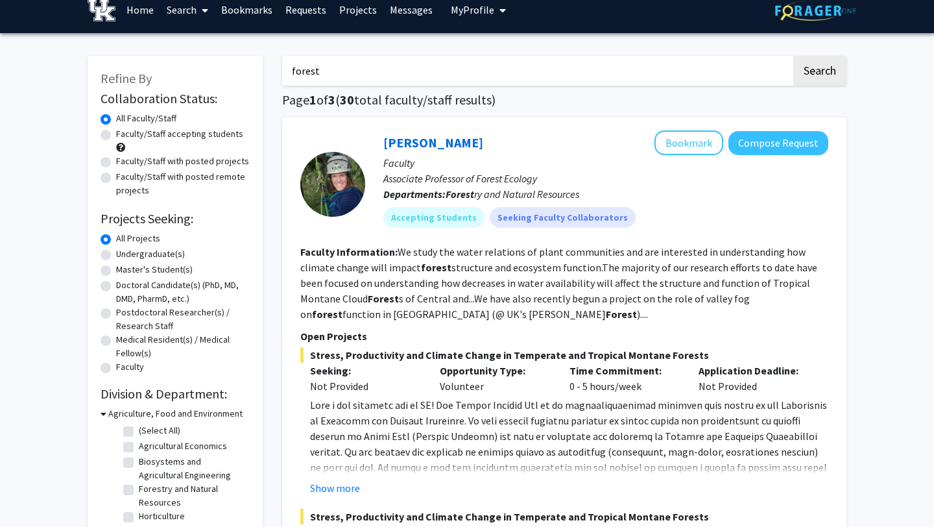
scroll to position [14, 0]
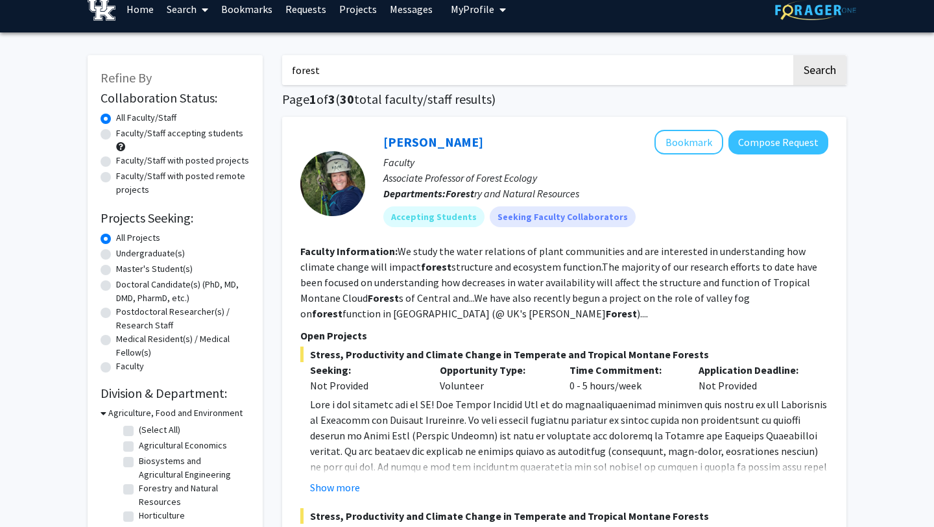
drag, startPoint x: 484, startPoint y: 69, endPoint x: 199, endPoint y: 66, distance: 285.6
type input "environmental science"
click at [794, 55] on button "Search" at bounding box center [820, 70] width 53 height 30
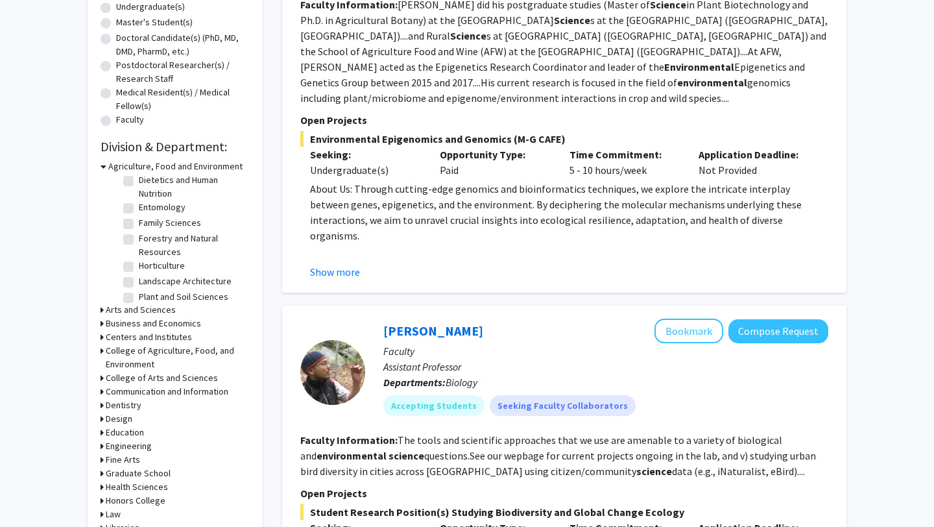
scroll to position [248, 0]
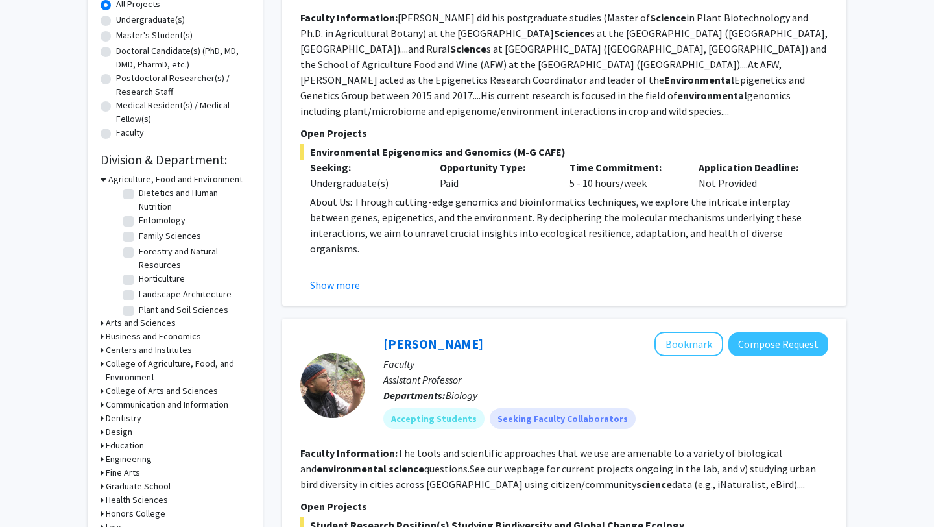
click at [139, 249] on label "Forestry and Natural Resources" at bounding box center [193, 258] width 108 height 27
click at [139, 249] on input "Forestry and Natural Resources" at bounding box center [143, 249] width 8 height 8
checkbox input "true"
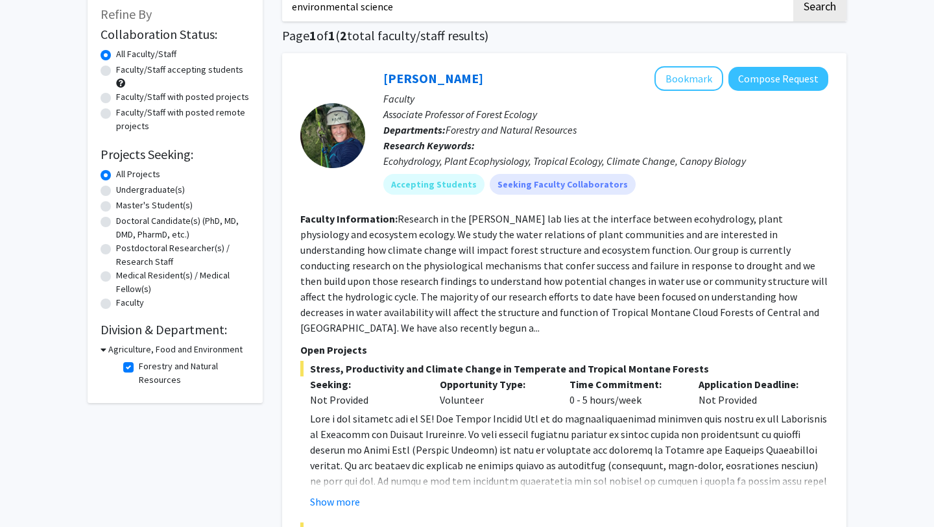
scroll to position [69, 0]
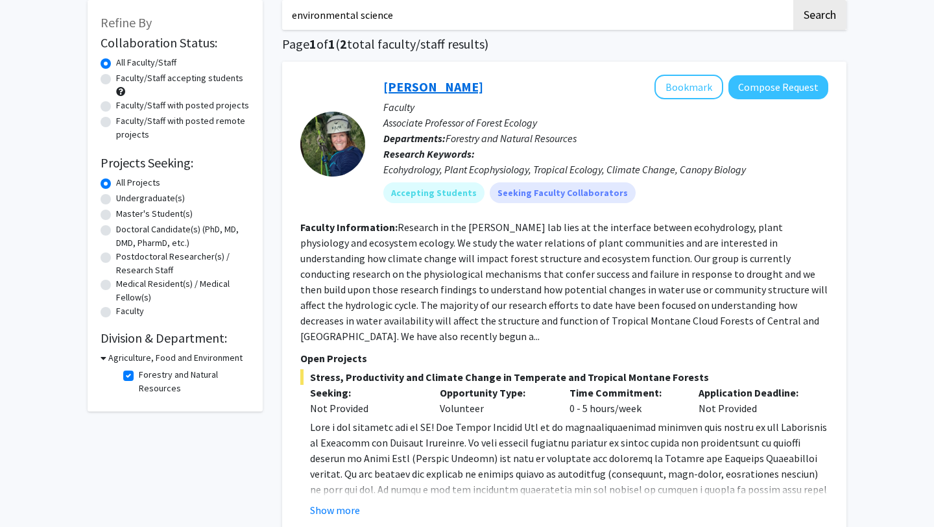
click at [445, 91] on link "[PERSON_NAME]" at bounding box center [434, 87] width 100 height 16
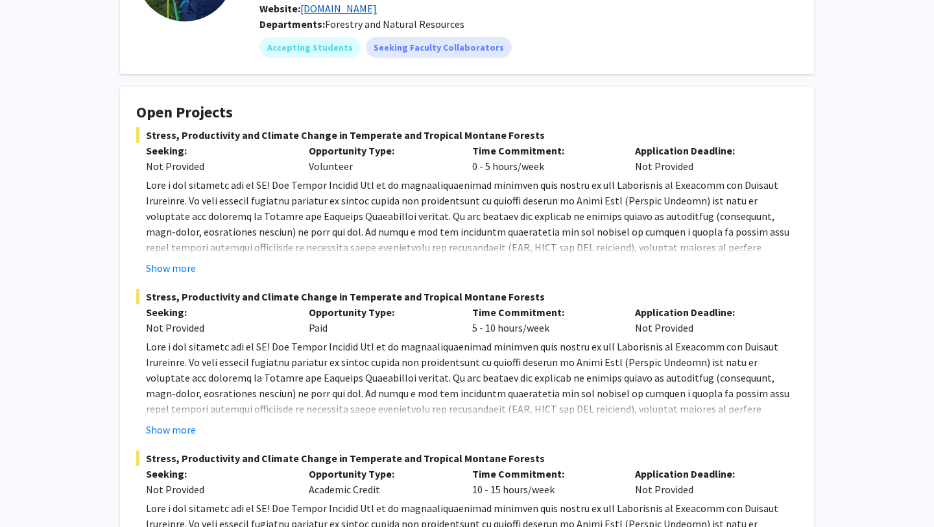
scroll to position [152, 0]
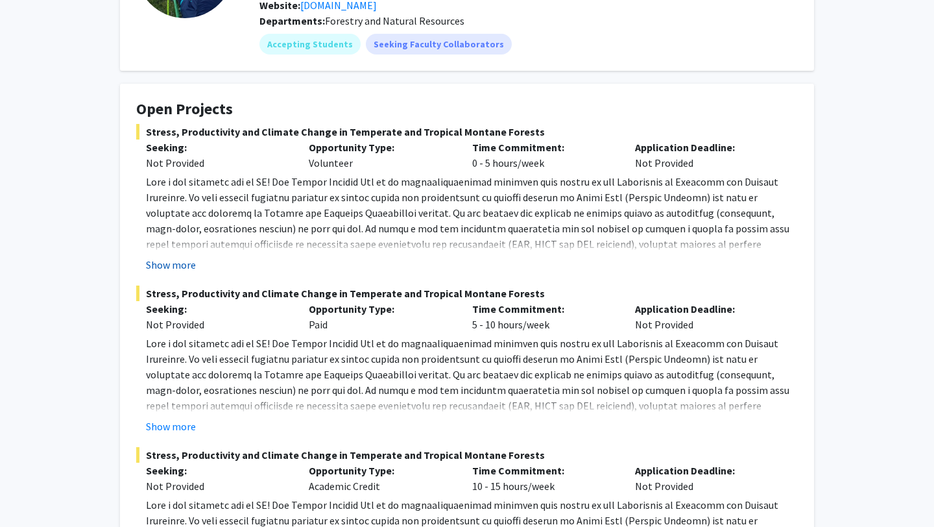
click at [166, 265] on button "Show more" at bounding box center [171, 265] width 50 height 16
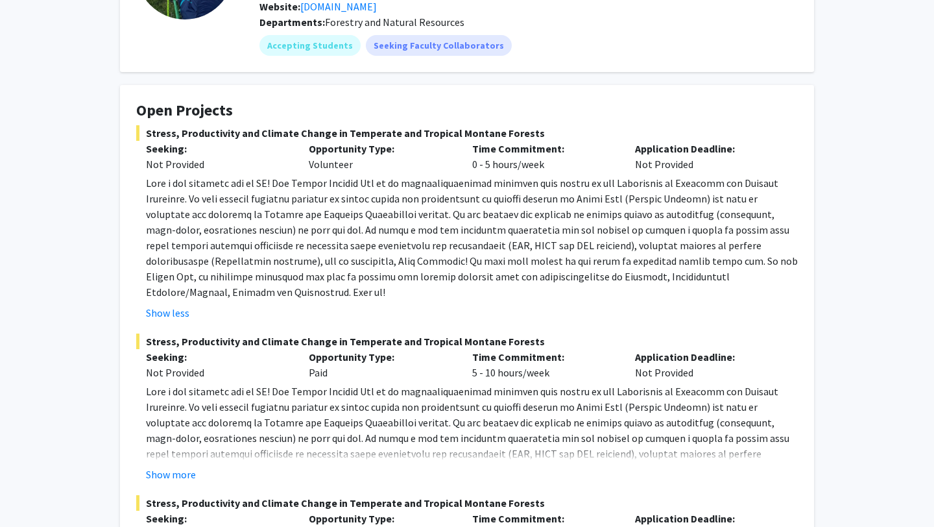
scroll to position [0, 0]
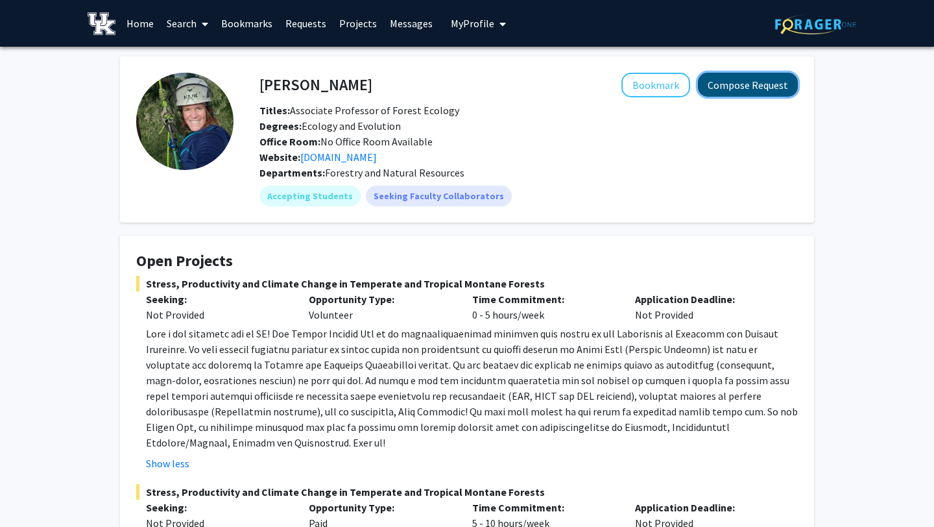
click at [777, 92] on button "Compose Request" at bounding box center [748, 85] width 100 height 24
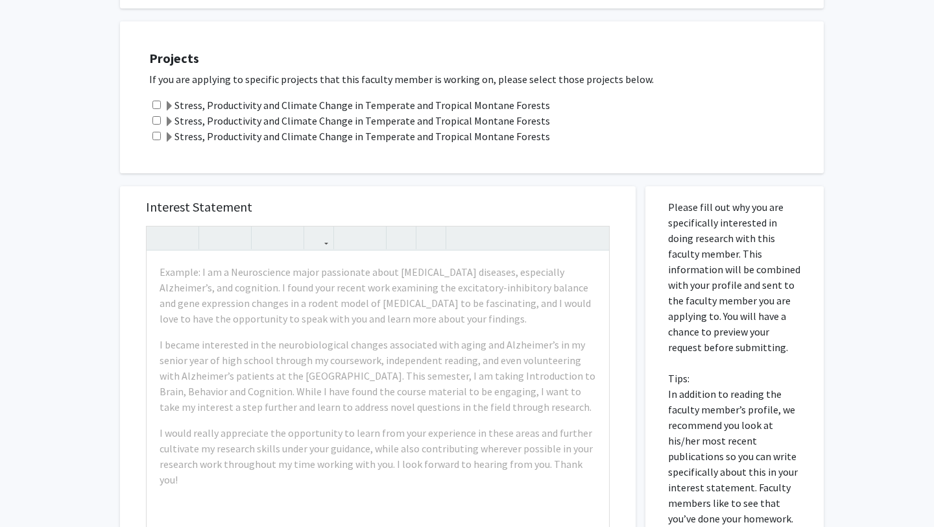
scroll to position [574, 0]
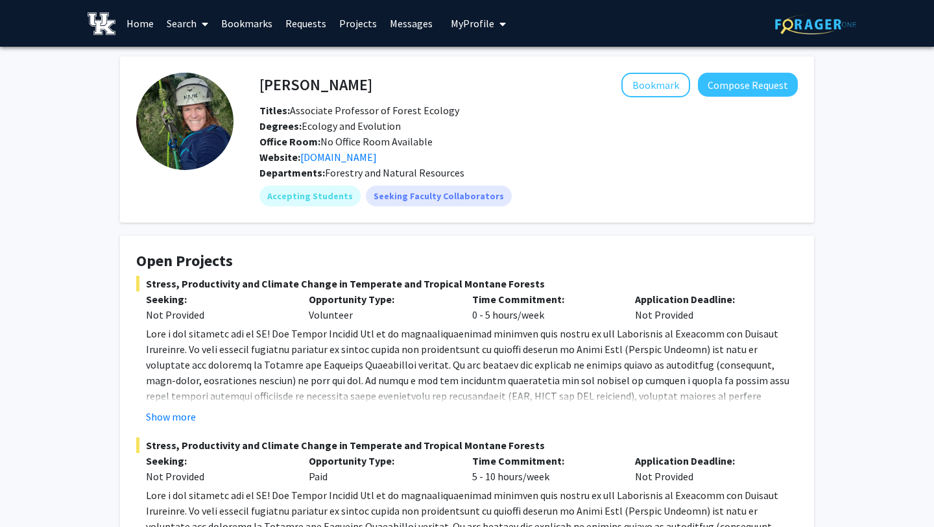
click at [200, 21] on span at bounding box center [203, 23] width 12 height 45
click at [206, 60] on span "Faculty/Staff" at bounding box center [207, 60] width 95 height 26
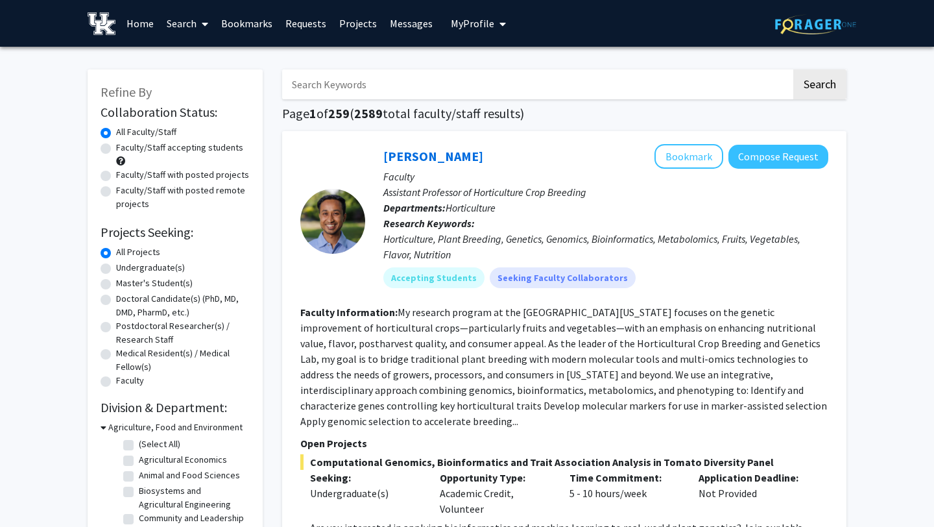
click at [395, 86] on input "Search Keywords" at bounding box center [536, 84] width 509 height 30
type input "[PERSON_NAME]"
click at [794, 69] on button "Search" at bounding box center [820, 84] width 53 height 30
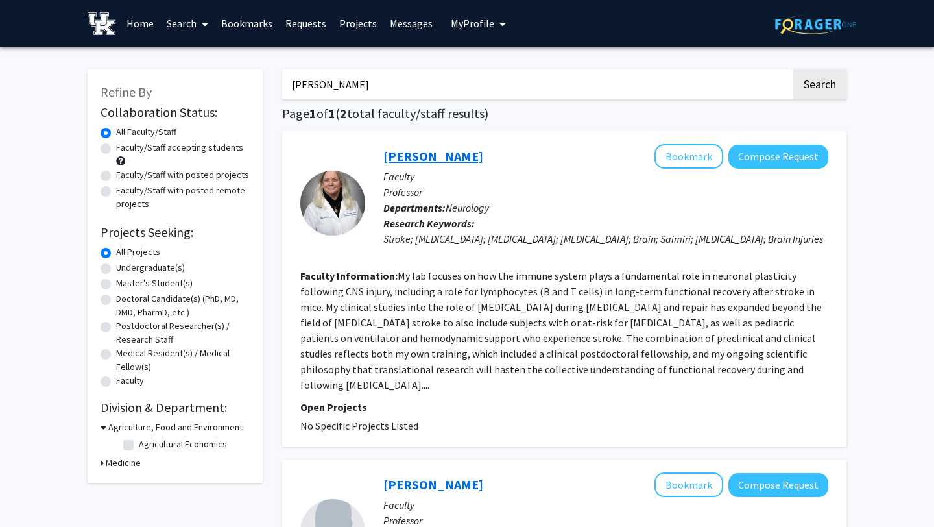
click at [399, 149] on link "[PERSON_NAME]" at bounding box center [434, 156] width 100 height 16
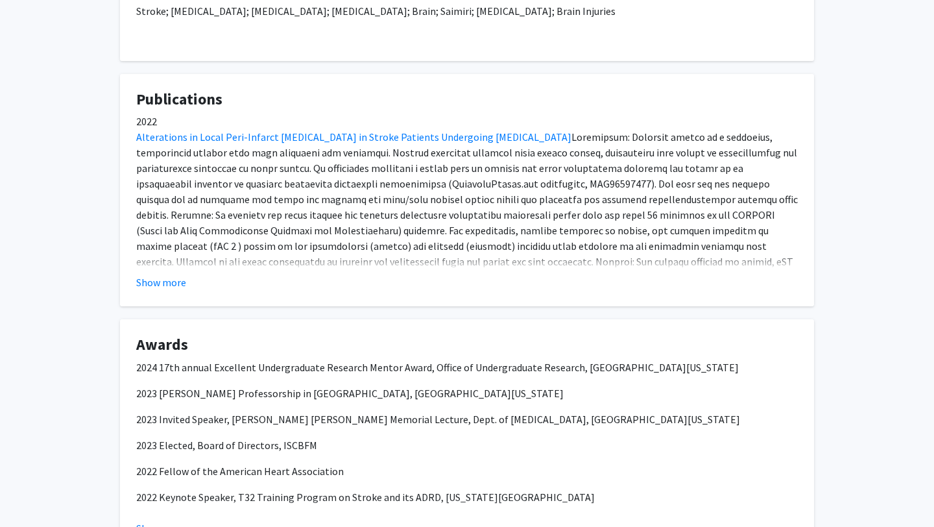
scroll to position [551, 0]
click at [169, 284] on button "Show more" at bounding box center [161, 284] width 50 height 16
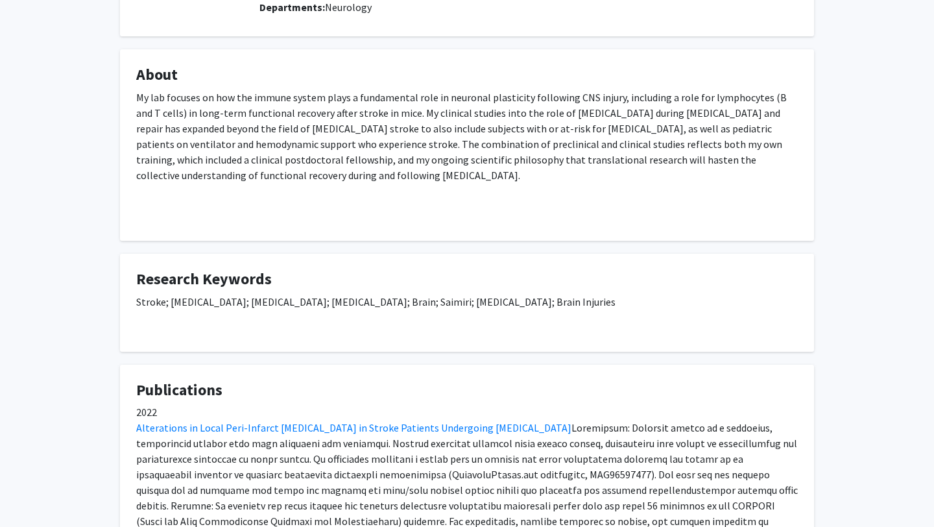
scroll to position [0, 0]
